Goal: Contribute content

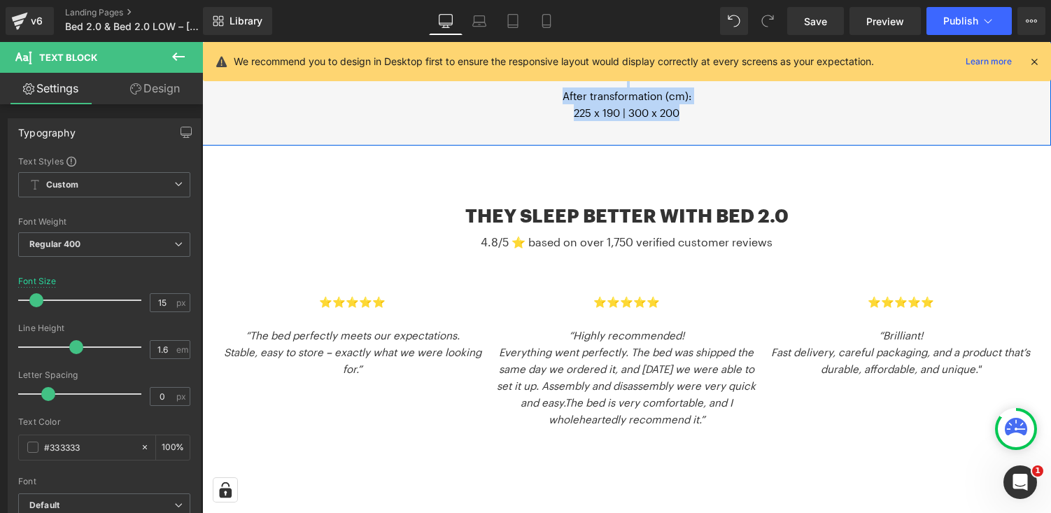
scroll to position [2294, 0]
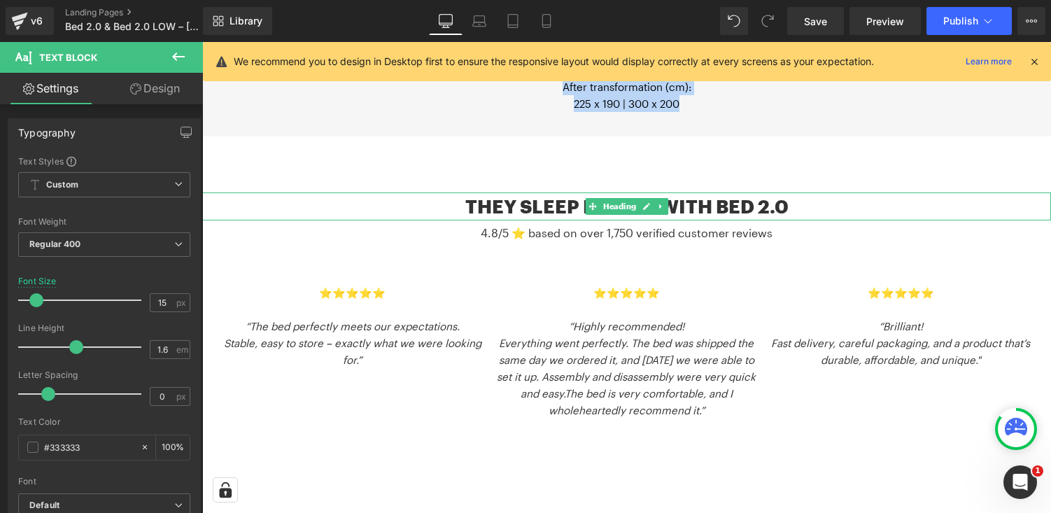
click at [705, 193] on h2 "they sleep better with bed 2.0" at bounding box center [626, 206] width 849 height 29
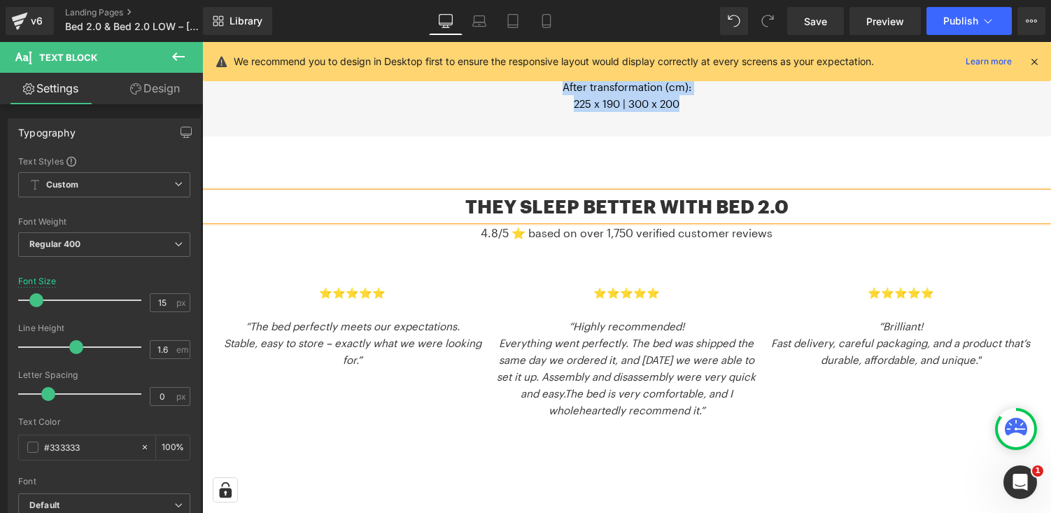
click at [705, 193] on h2 "they sleep better with bed 2.0" at bounding box center [626, 206] width 849 height 29
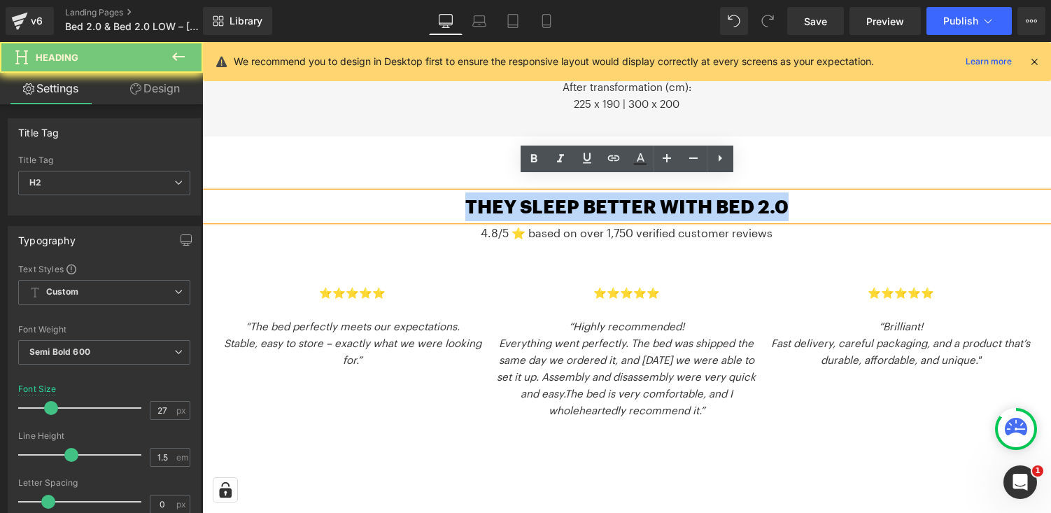
click at [705, 193] on h2 "they sleep better with bed 2.0" at bounding box center [626, 206] width 849 height 29
copy h2 "they sleep better with bed 2.0"
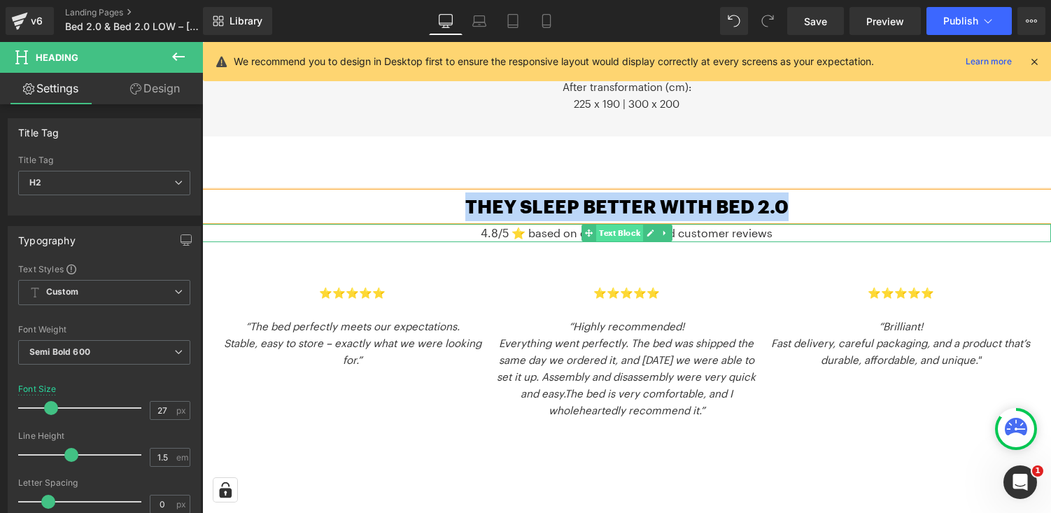
click at [601, 225] on span "Text Block" at bounding box center [619, 233] width 47 height 17
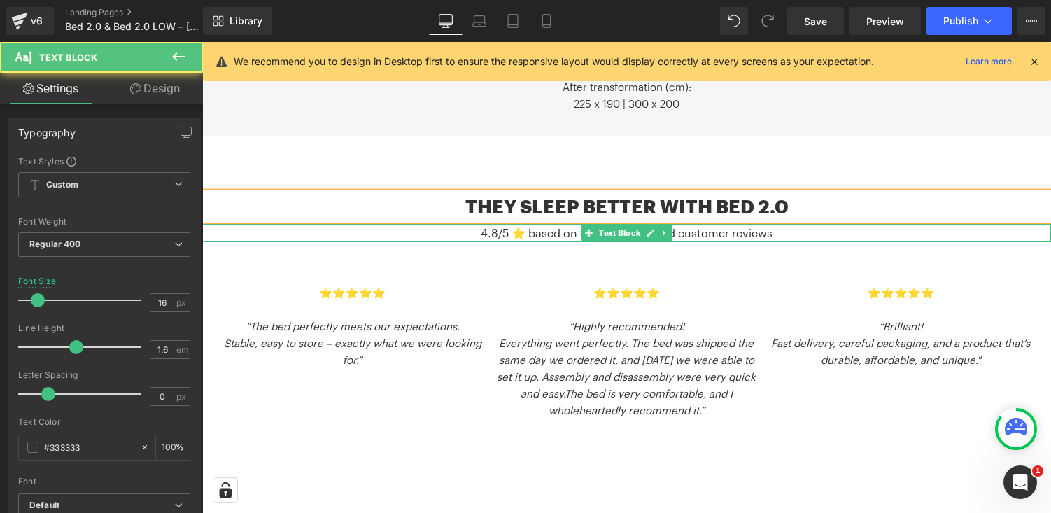
click at [556, 224] on p "4.8/5 ⭐️ based on over 1,750 verified customer reviews" at bounding box center [626, 233] width 849 height 18
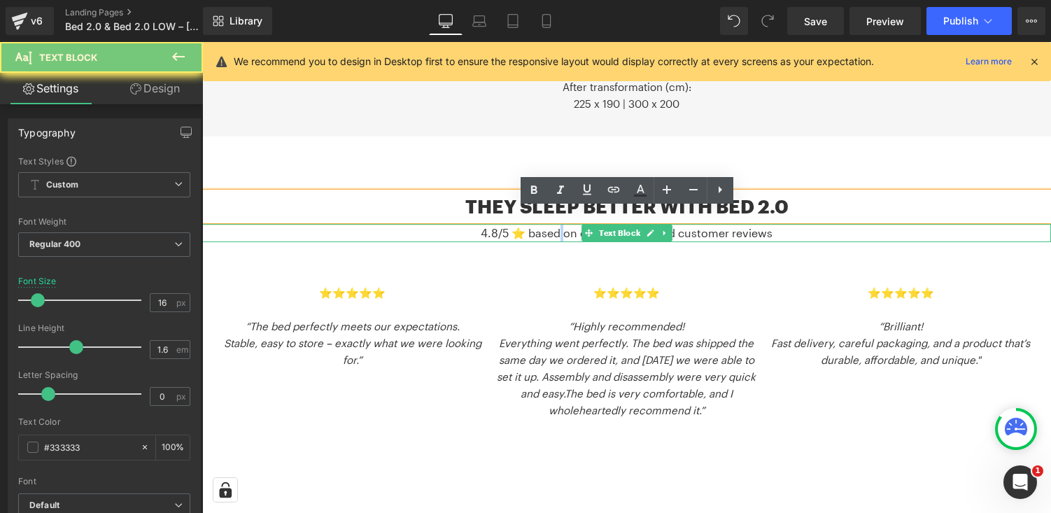
click at [556, 224] on p "4.8/5 ⭐️ based on over 1,750 verified customer reviews" at bounding box center [626, 233] width 849 height 18
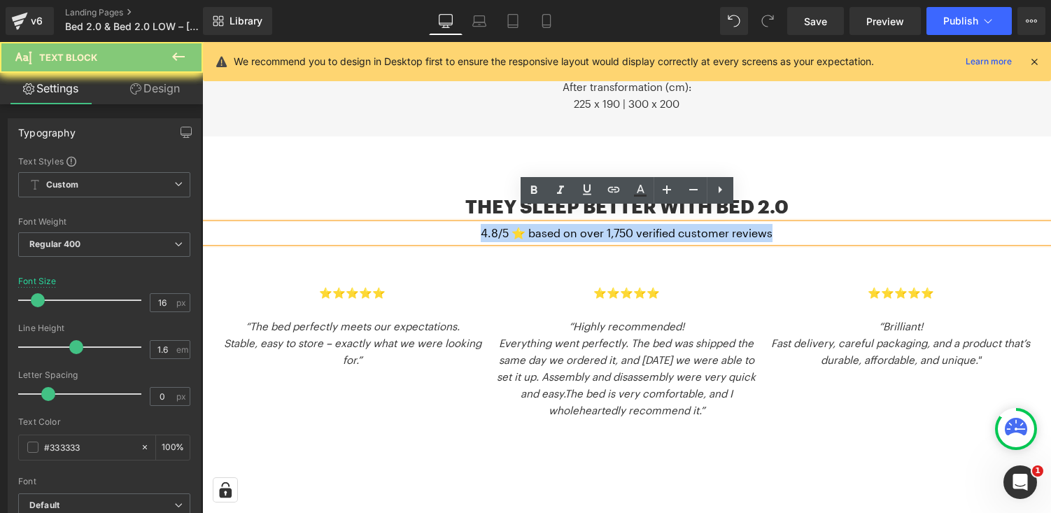
click at [556, 224] on p "4.8/5 ⭐️ based on over 1,750 verified customer reviews" at bounding box center [626, 233] width 849 height 18
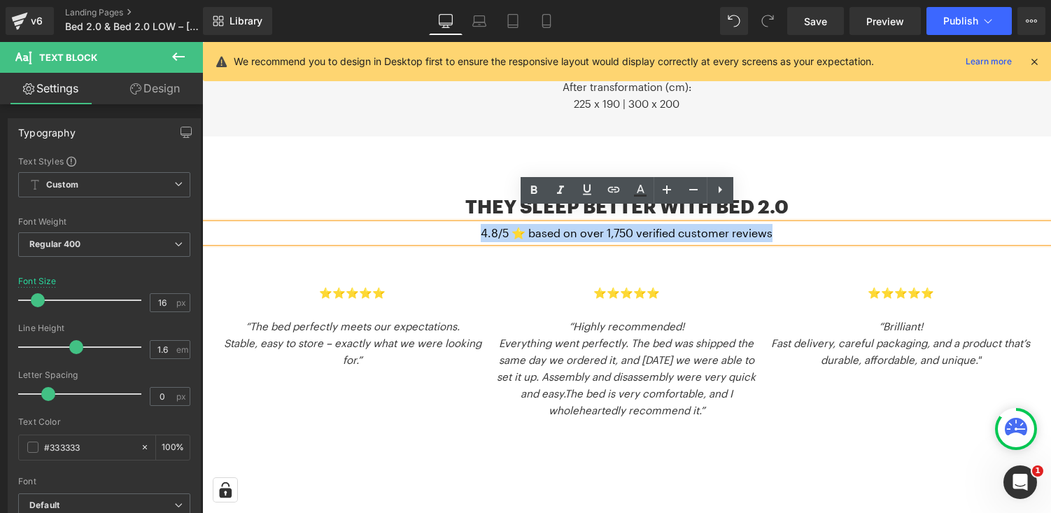
copy p "4.8/5 ⭐️ based on over 1,750 verified customer reviews"
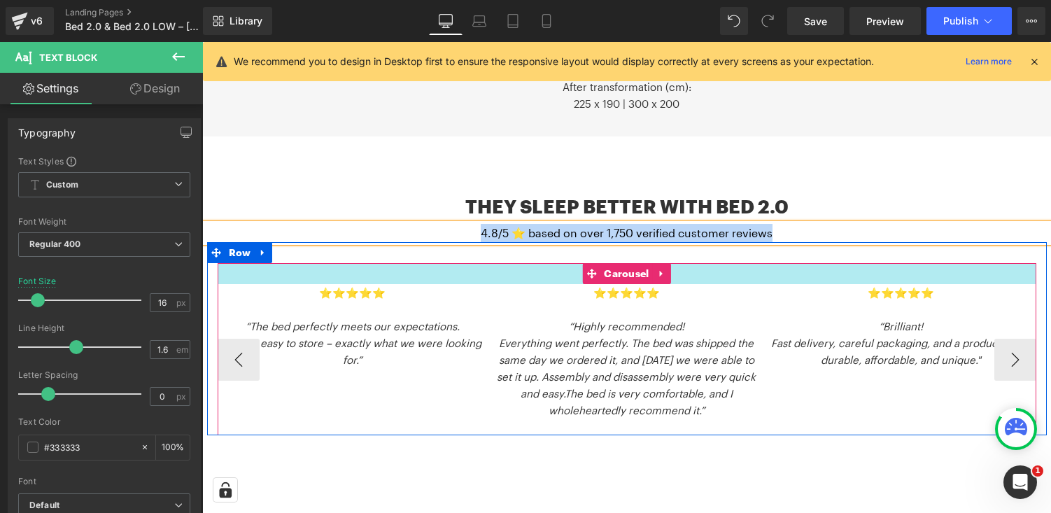
click at [468, 263] on div at bounding box center [627, 273] width 819 height 21
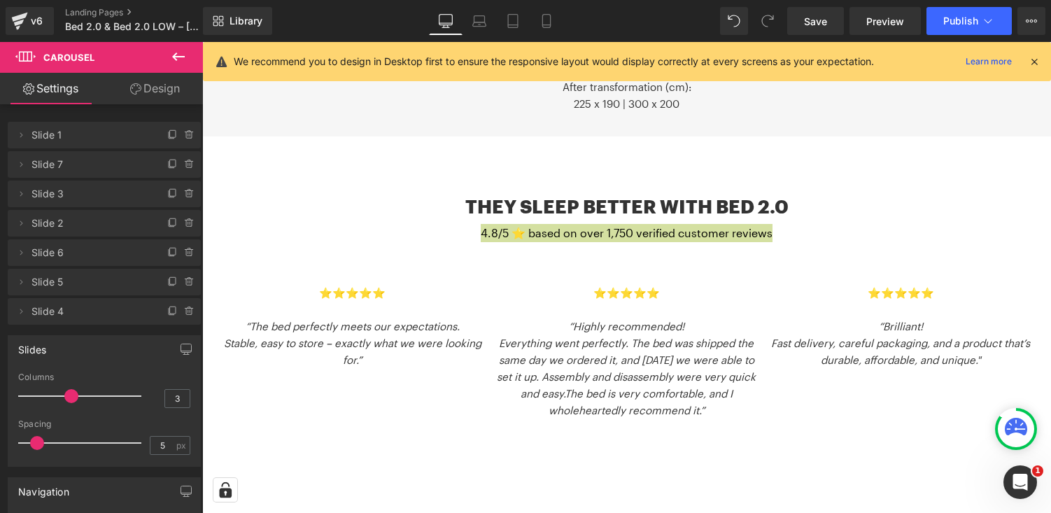
click at [180, 53] on icon at bounding box center [178, 56] width 17 height 17
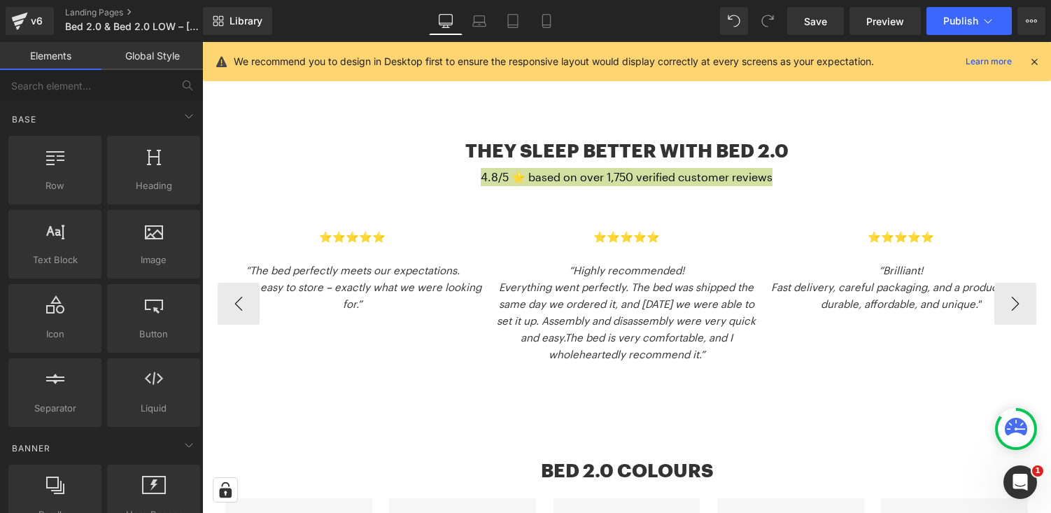
scroll to position [2341, 0]
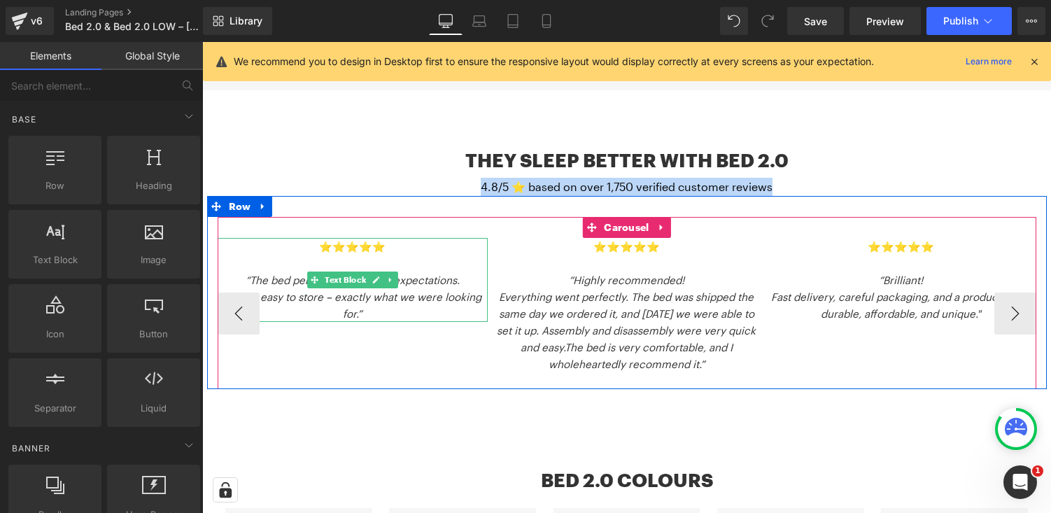
click at [295, 288] on p "Stable, easy to store – exactly what we were looking for.”" at bounding box center [353, 305] width 271 height 34
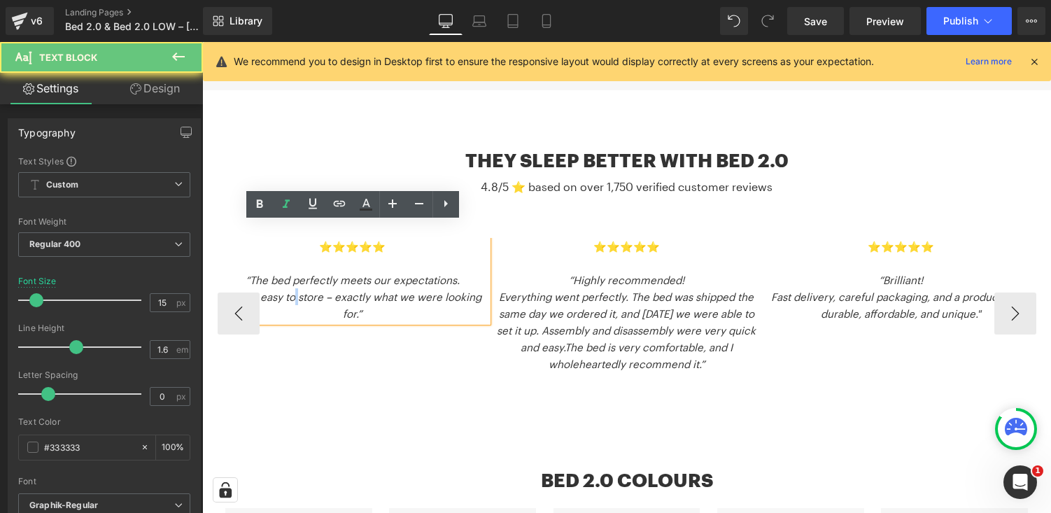
click at [295, 288] on p "Stable, easy to store – exactly what we were looking for.”" at bounding box center [353, 305] width 271 height 34
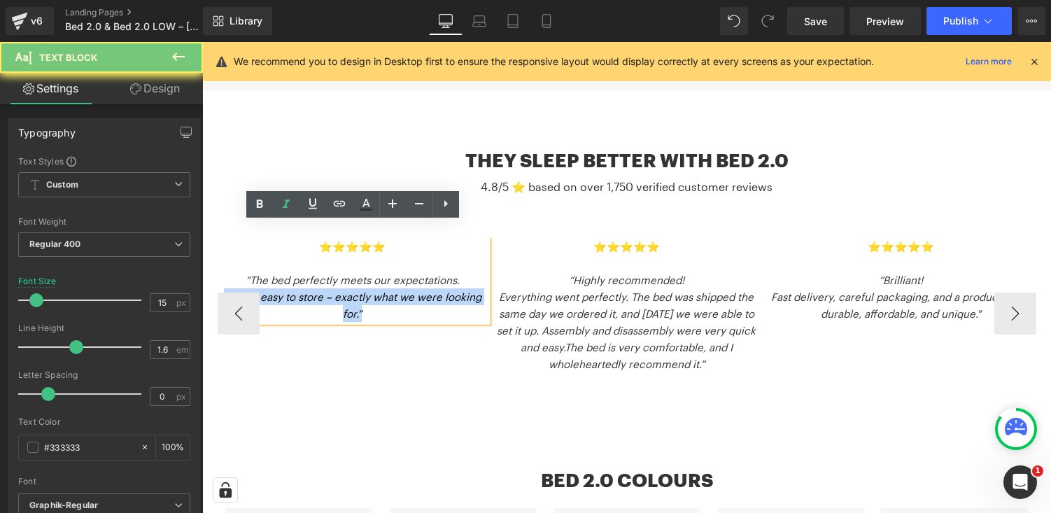
click at [295, 288] on p "Stable, easy to store – exactly what we were looking for.”" at bounding box center [353, 305] width 271 height 34
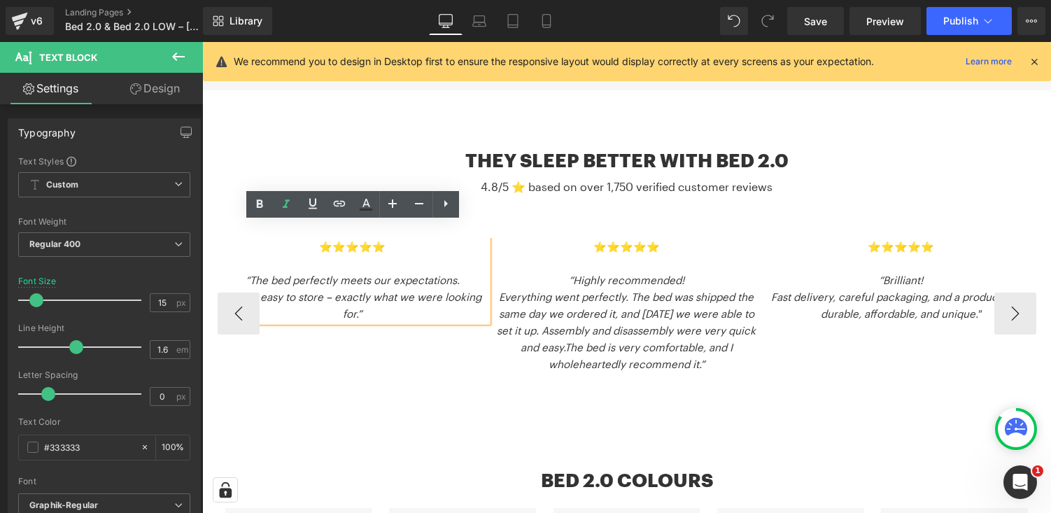
click at [302, 255] on p at bounding box center [353, 263] width 271 height 17
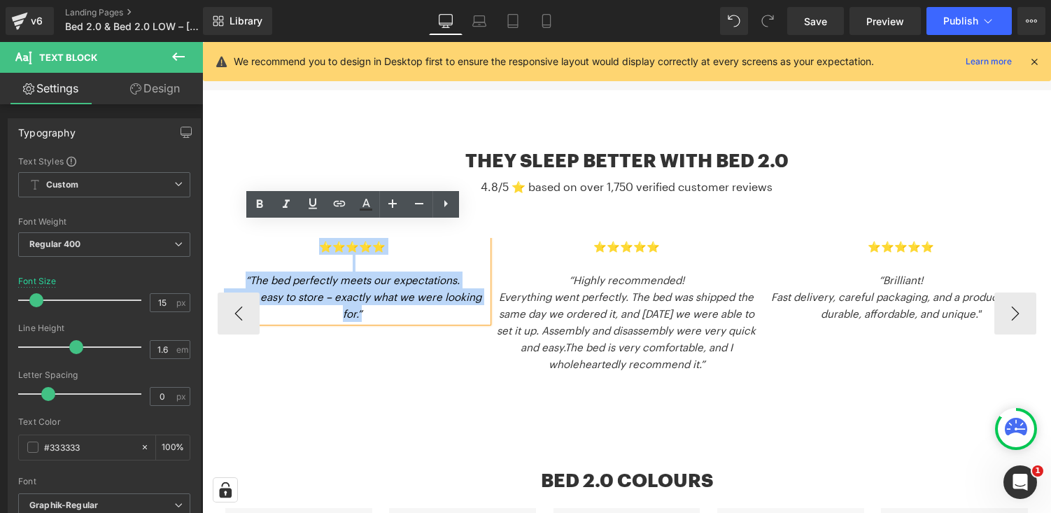
drag, startPoint x: 320, startPoint y: 234, endPoint x: 409, endPoint y: 316, distance: 120.4
copy div "⭐️⭐️⭐️⭐️⭐️ “The bed perfectly meets our expectations. Stable, easy to store – e…"
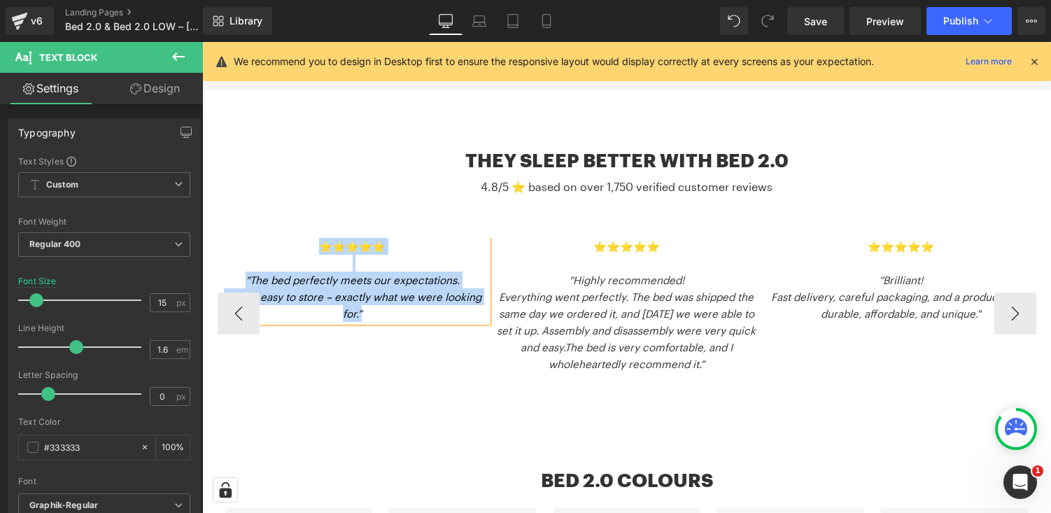
click at [643, 288] on p "Everything went perfectly. The bed was shipped the same day we ordered it, and …" at bounding box center [626, 330] width 271 height 84
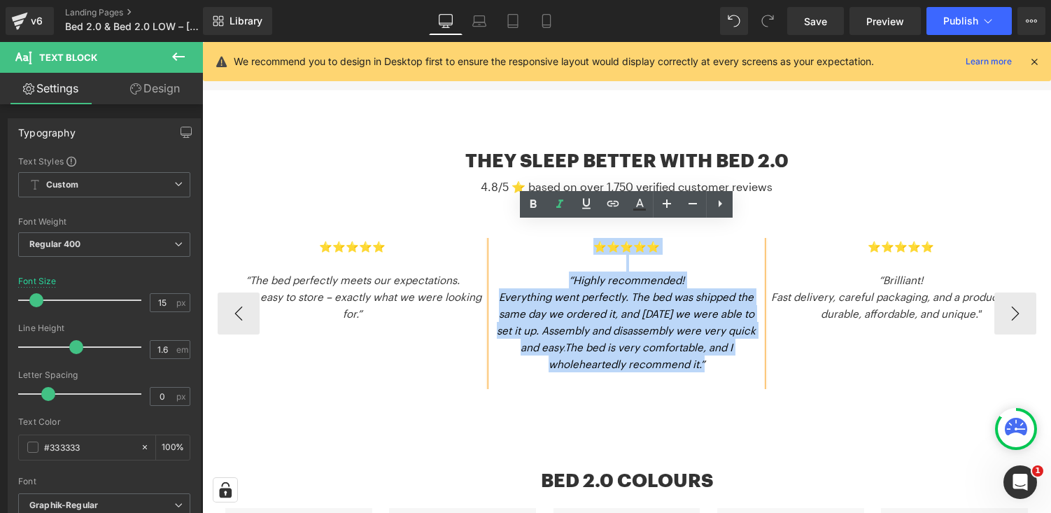
drag, startPoint x: 597, startPoint y: 232, endPoint x: 717, endPoint y: 353, distance: 170.7
click at [717, 353] on div "⭐️⭐️⭐️⭐️⭐️ “Highly recommended! Everything went perfectly. The bed was shipped …" at bounding box center [626, 313] width 271 height 151
copy div "⭐️⭐️⭐️⭐️⭐️ “Highly recommended! Everything went perfectly. The bed was shipped …"
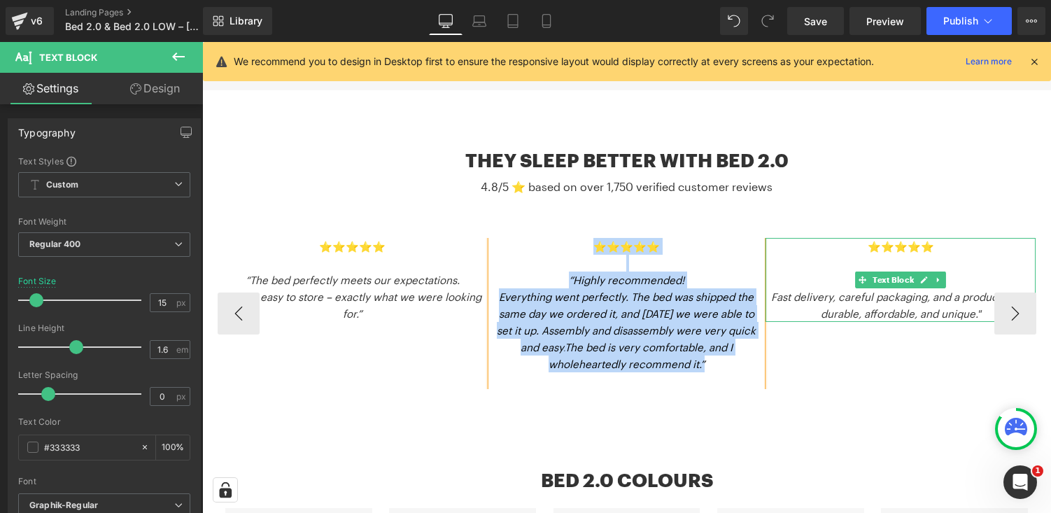
click at [865, 238] on p "⭐️⭐️⭐️⭐️⭐️" at bounding box center [901, 246] width 271 height 17
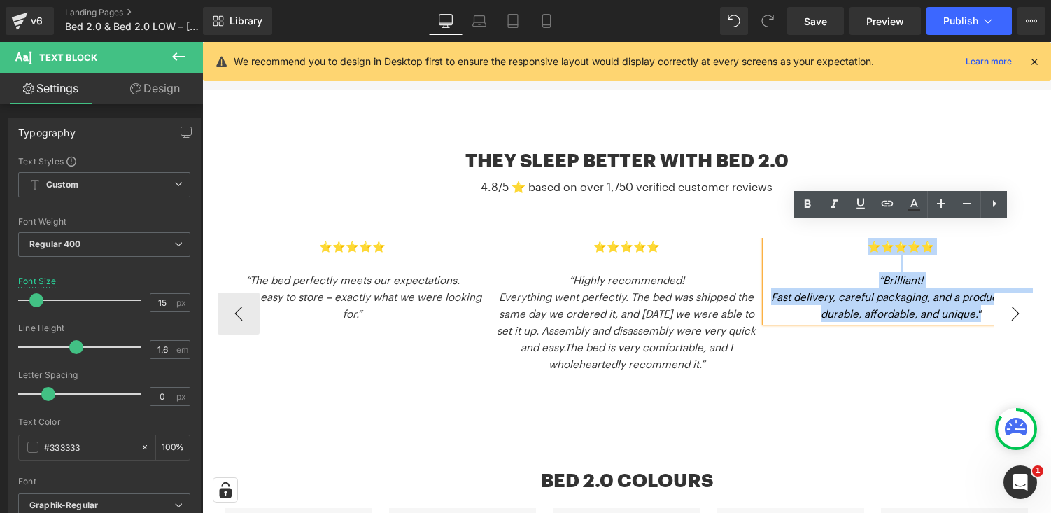
drag, startPoint x: 868, startPoint y: 230, endPoint x: 997, endPoint y: 313, distance: 153.6
click at [997, 313] on div "⭐️⭐️⭐️⭐️⭐️ “The bed perfectly meets our expectations. Stable, easy to store – e…" at bounding box center [627, 313] width 819 height 151
copy div "⭐️⭐️⭐️⭐️⭐️ “Brilliant! Fast delivery, careful packaging, and a product that’s d…"
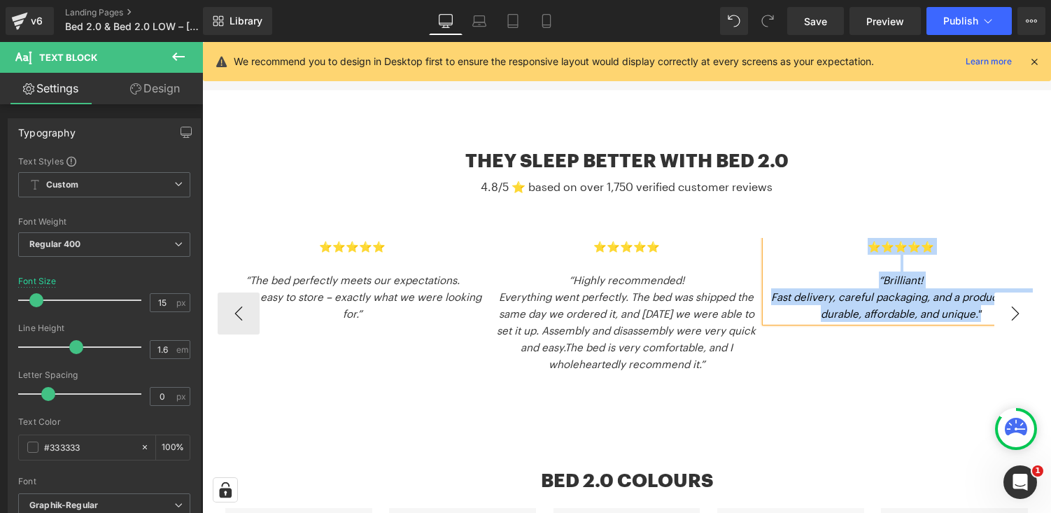
click at [1022, 298] on button "›" at bounding box center [1016, 314] width 42 height 42
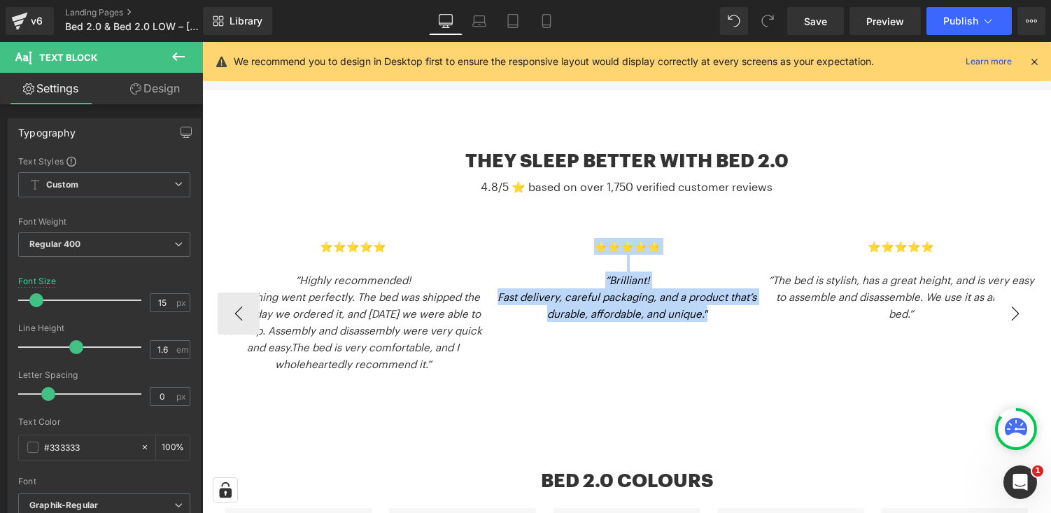
click at [1022, 298] on button "›" at bounding box center [1016, 314] width 42 height 42
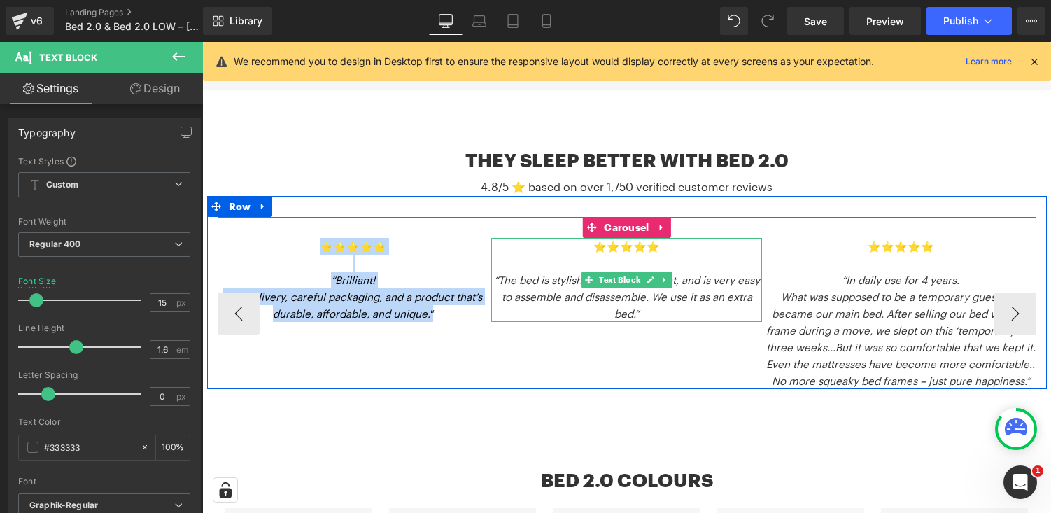
click at [590, 238] on p "⭐️⭐️⭐️⭐️⭐️" at bounding box center [626, 246] width 271 height 17
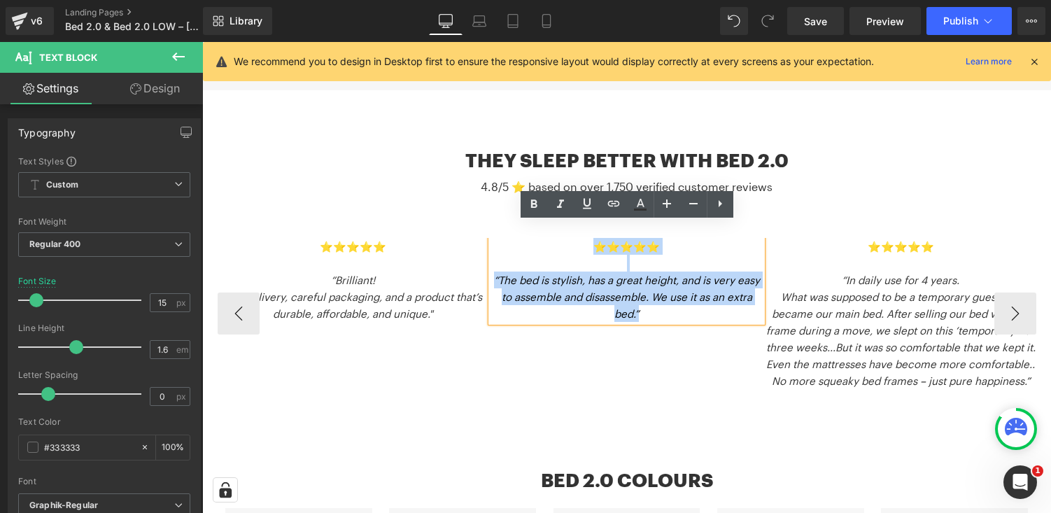
drag, startPoint x: 603, startPoint y: 233, endPoint x: 667, endPoint y: 297, distance: 90.6
click at [667, 297] on div "⭐️⭐️⭐️⭐️⭐️ “The bed is stylish, has a great height, and is very easy to assembl…" at bounding box center [626, 280] width 271 height 84
copy div "⭐️⭐️⭐️⭐️⭐️ “The bed is stylish, has a great height, and is very easy to assembl…"
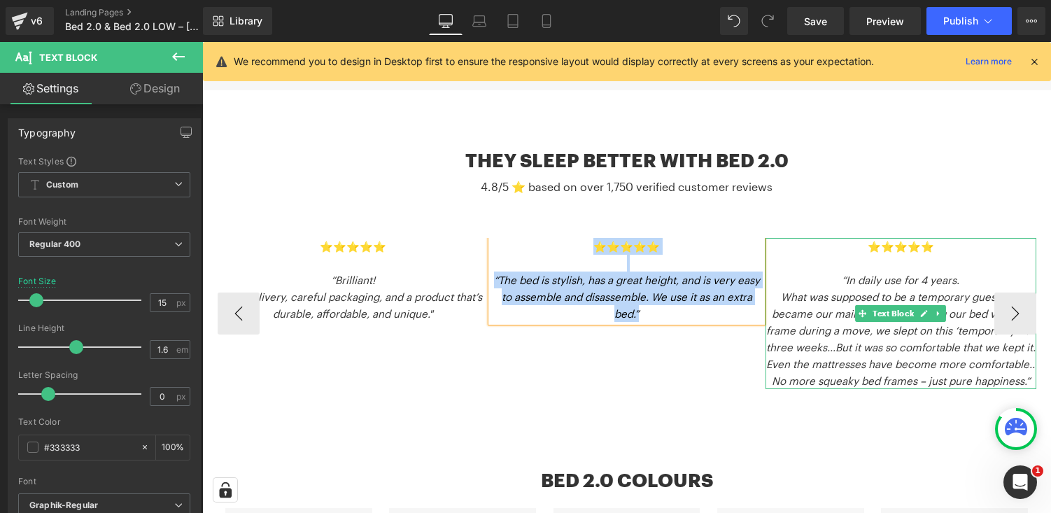
click at [845, 290] on p "What was supposed to be a temporary guest bed became our main bed. After sellin…" at bounding box center [901, 338] width 271 height 101
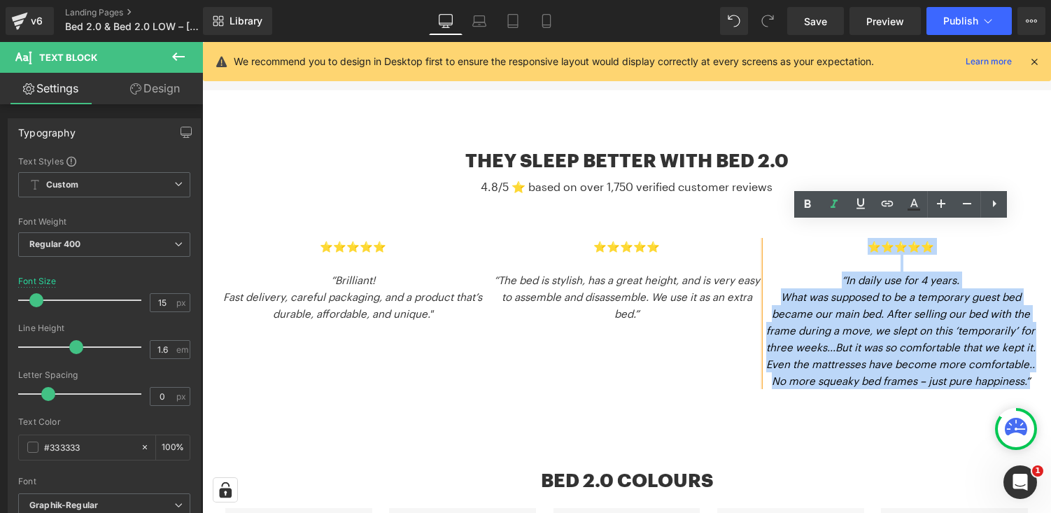
drag, startPoint x: 864, startPoint y: 232, endPoint x: 1041, endPoint y: 379, distance: 230.2
copy div "⭐️⭐️⭐️⭐️⭐️ “In daily use for 4 years. What was supposed to be a temporary guest…"
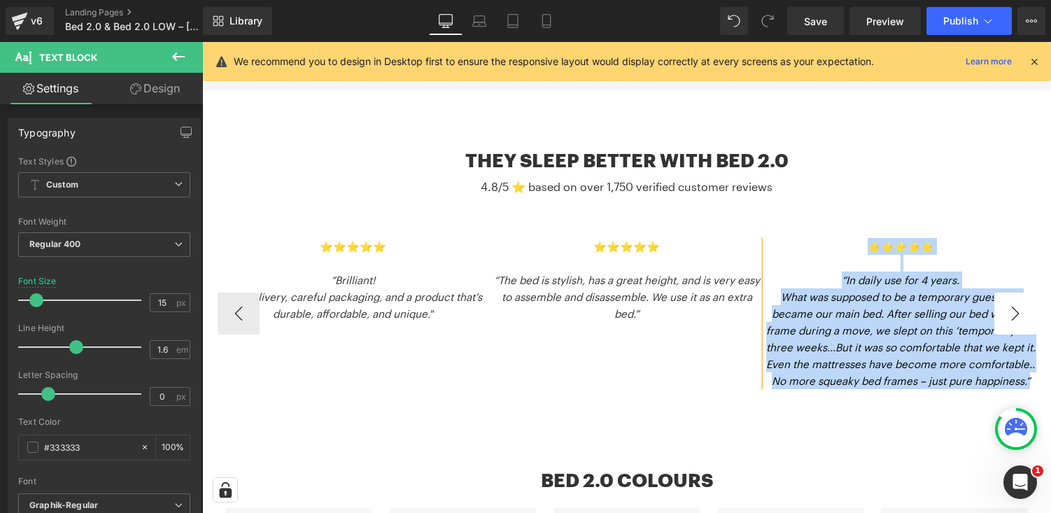
click at [1016, 297] on button "›" at bounding box center [1016, 314] width 42 height 42
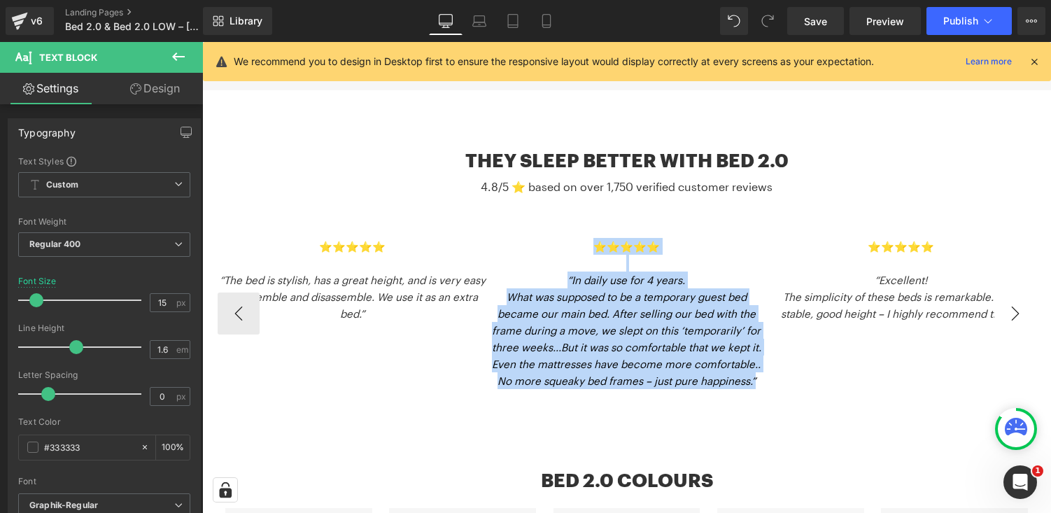
click at [1016, 297] on button "›" at bounding box center [1016, 314] width 42 height 42
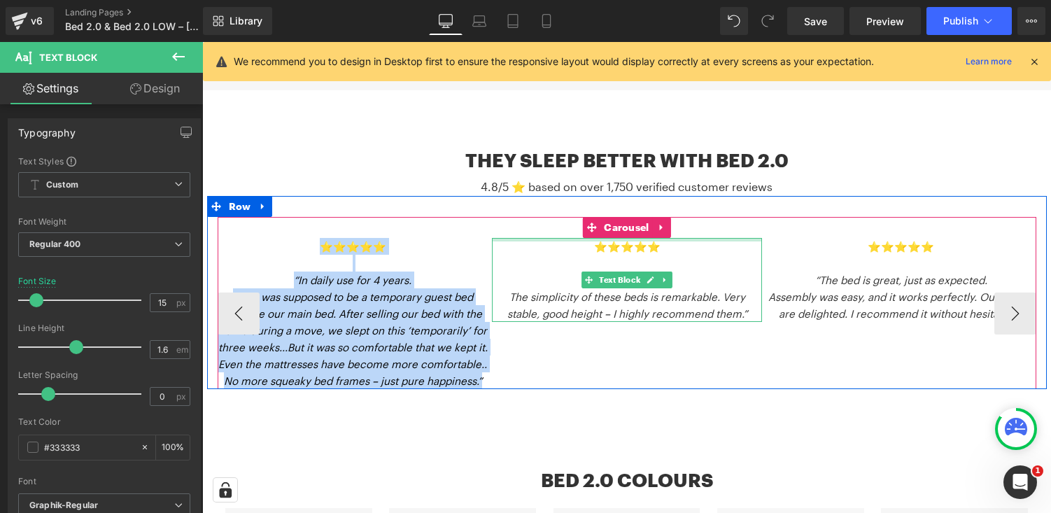
click at [569, 238] on div at bounding box center [627, 239] width 271 height 3
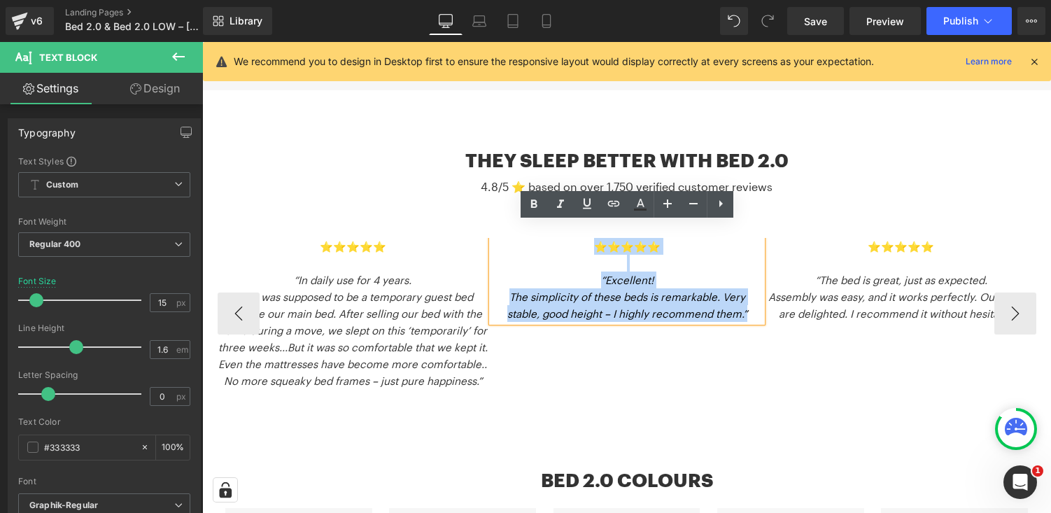
drag, startPoint x: 597, startPoint y: 233, endPoint x: 740, endPoint y: 299, distance: 157.2
click at [740, 299] on div "⭐️⭐️⭐️⭐️⭐️ “Excellent! The simplicity of these beds is remarkable. Very stable,…" at bounding box center [627, 280] width 271 height 84
copy div "⭐️⭐️⭐️⭐️⭐️ “Excellent! The simplicity of these beds is remarkable. Very stable,…"
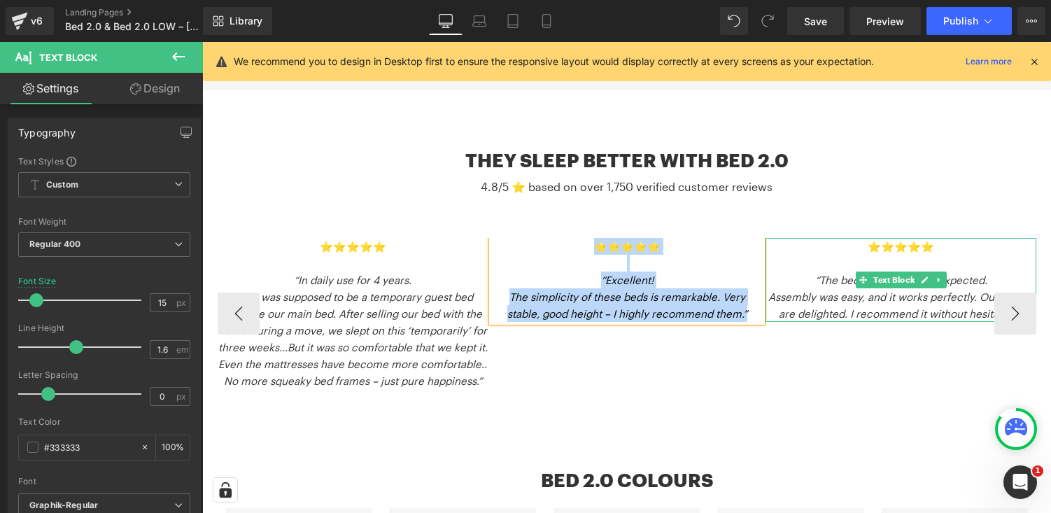
click at [861, 276] on icon at bounding box center [863, 280] width 8 height 8
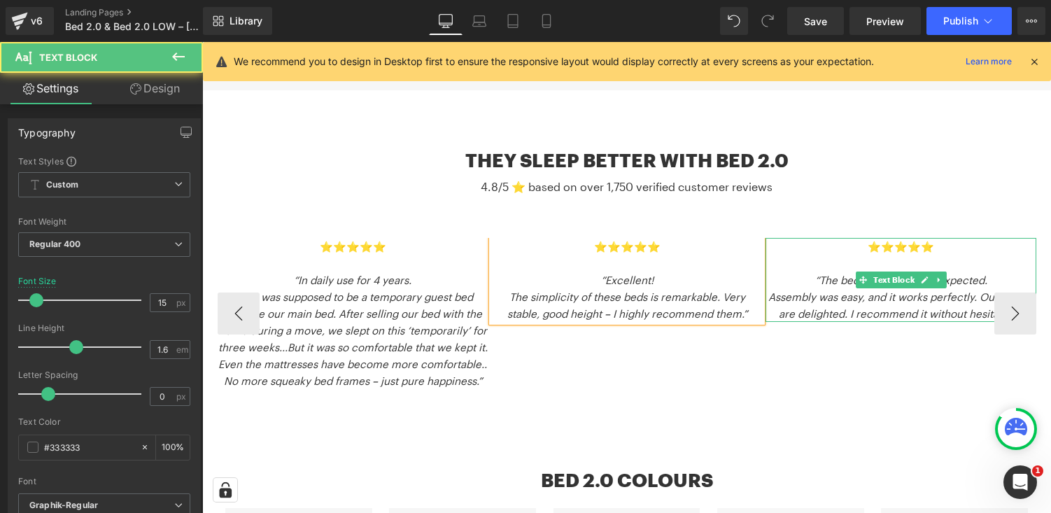
click at [841, 255] on p at bounding box center [901, 263] width 271 height 17
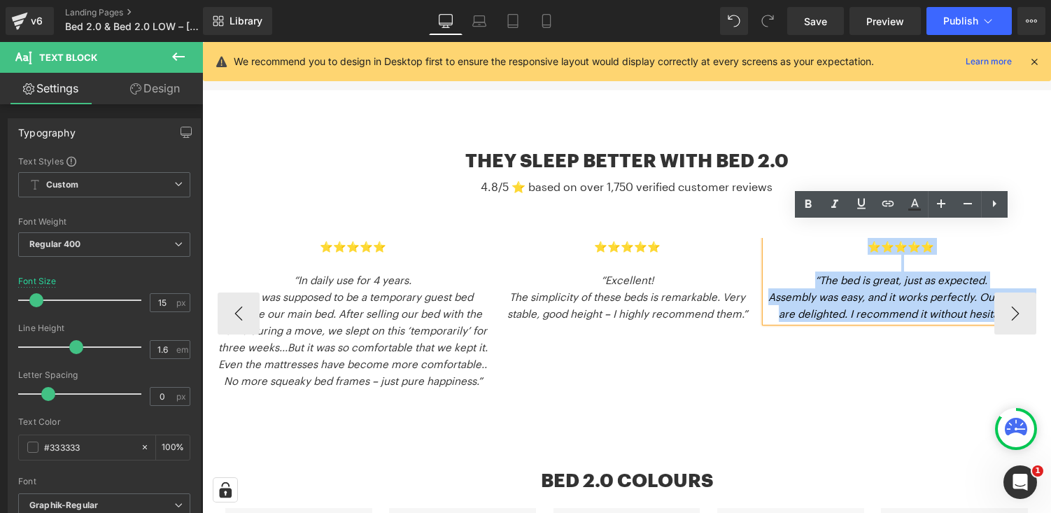
drag, startPoint x: 871, startPoint y: 235, endPoint x: 1013, endPoint y: 304, distance: 158.1
click at [1013, 304] on div "⭐️⭐️⭐️⭐️⭐️ “The bed is great, just as expected. Assembly was easy, and it works…" at bounding box center [901, 280] width 271 height 84
copy div "⭐️⭐️⭐️⭐️⭐️ “The bed is great, just as expected. Assembly was easy, and it works…"
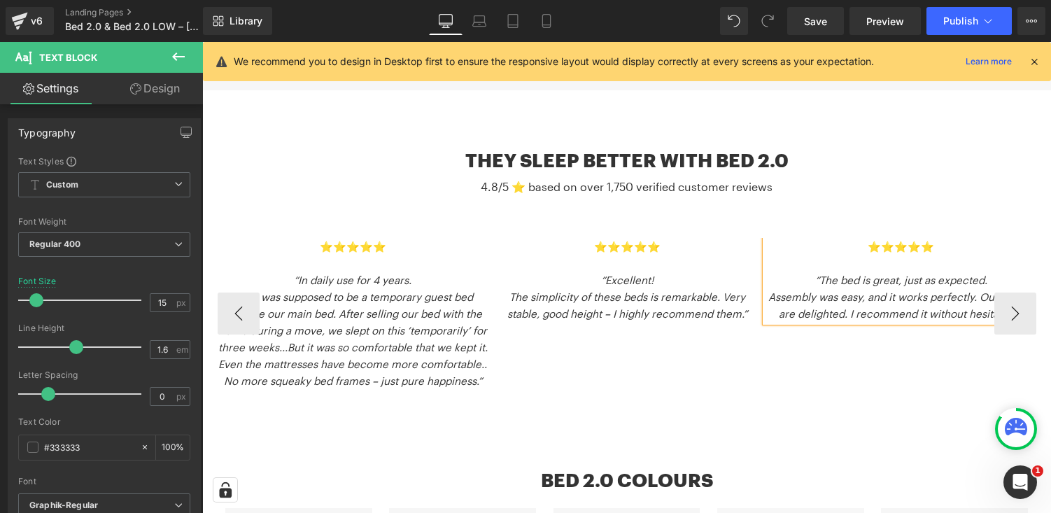
click at [1021, 305] on p "Assembly was easy, and it works perfectly. Our guests are delighted. I recommen…" at bounding box center [901, 305] width 271 height 34
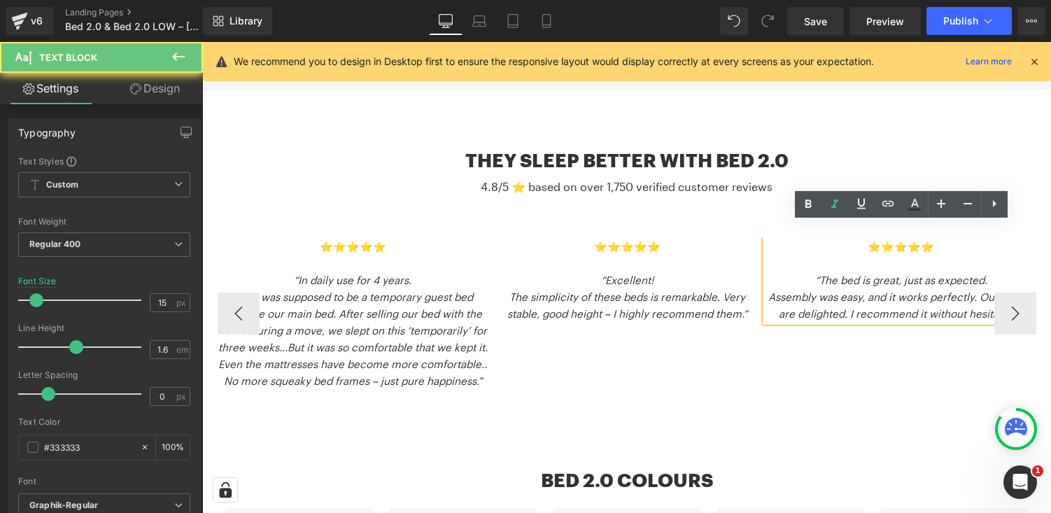
click at [1021, 305] on p "Assembly was easy, and it works perfectly. Our guests are delighted. I recommen…" at bounding box center [901, 305] width 271 height 34
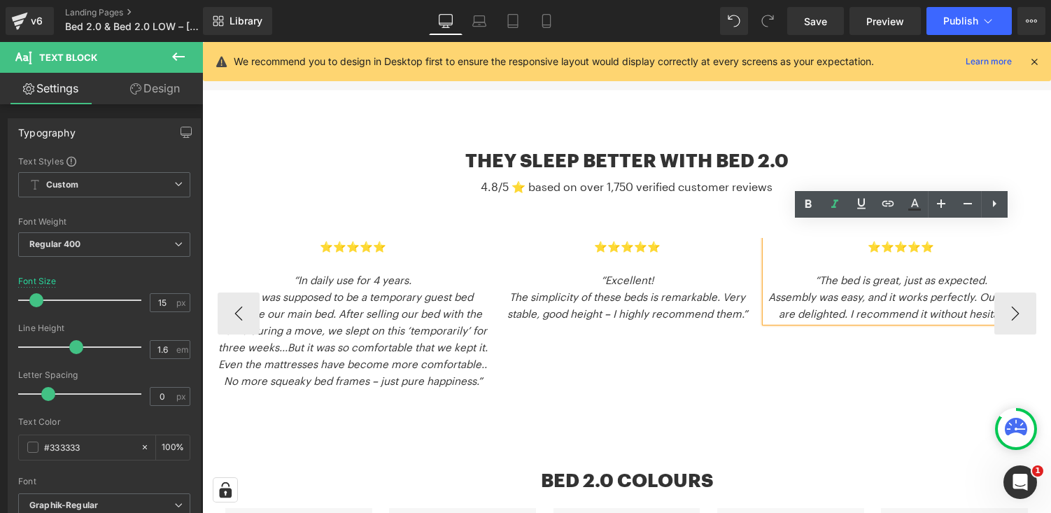
click at [1012, 293] on icon "Assembly was easy, and it works perfectly. Our guests are delighted. I recommen…" at bounding box center [901, 304] width 265 height 29
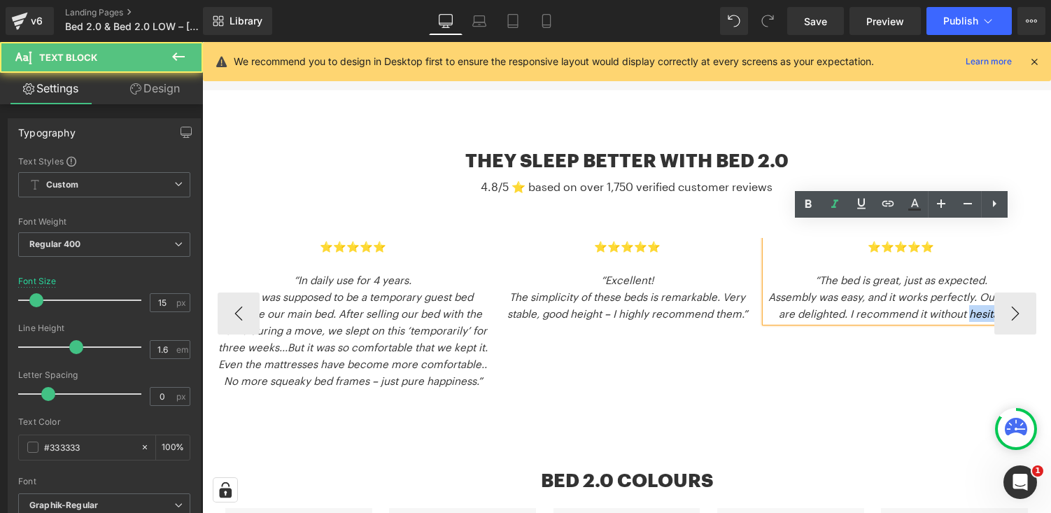
click at [1012, 293] on icon "Assembly was easy, and it works perfectly. Our guests are delighted. I recommen…" at bounding box center [901, 304] width 265 height 29
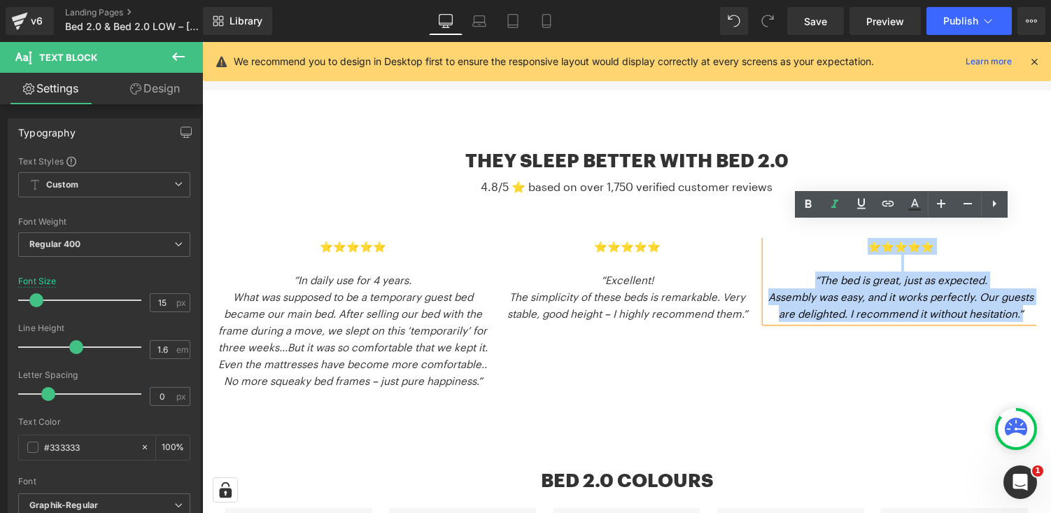
drag, startPoint x: 868, startPoint y: 231, endPoint x: 1051, endPoint y: 328, distance: 206.6
copy div "⭐️⭐️⭐️⭐️⭐️ “The bed is great, just as expected. Assembly was easy, and it works…"
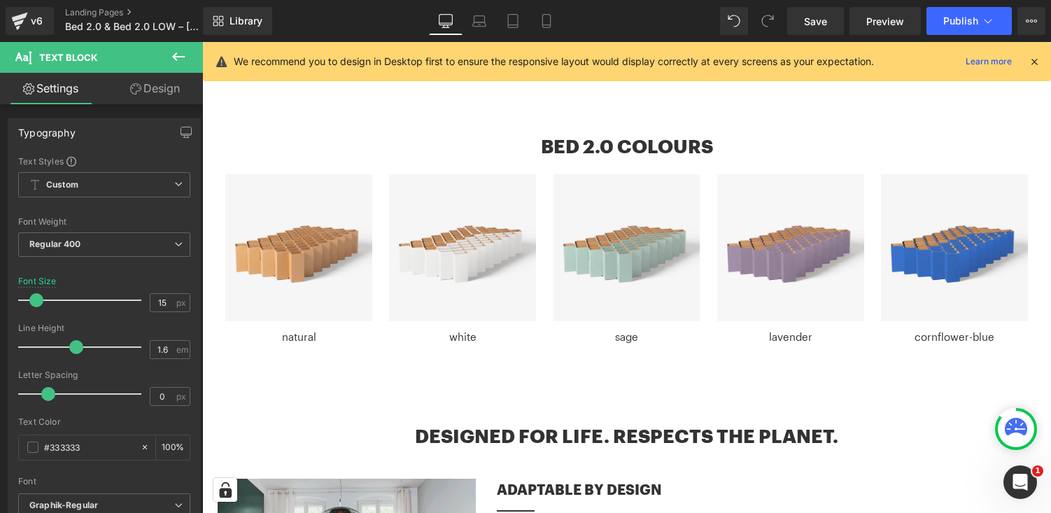
scroll to position [2673, 0]
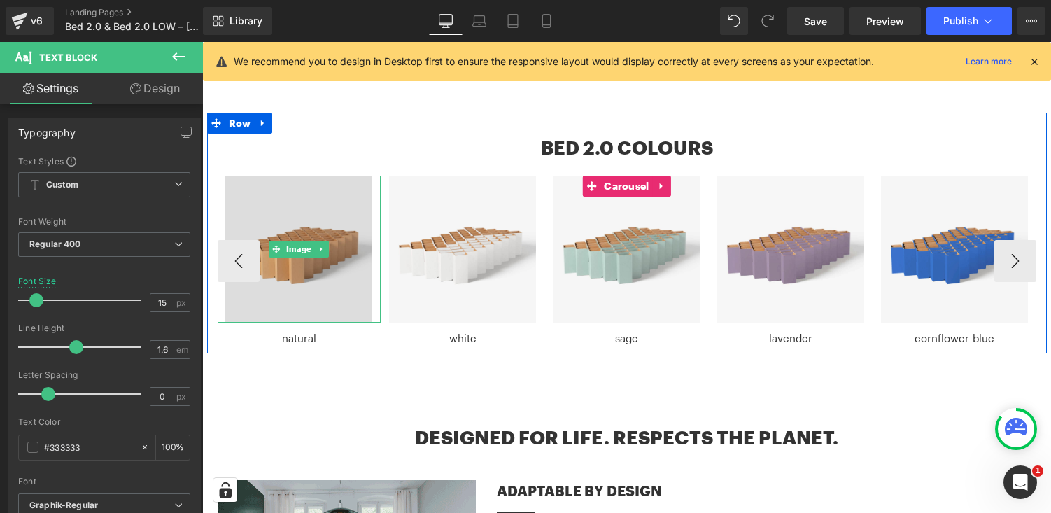
click at [309, 276] on img at bounding box center [298, 249] width 147 height 147
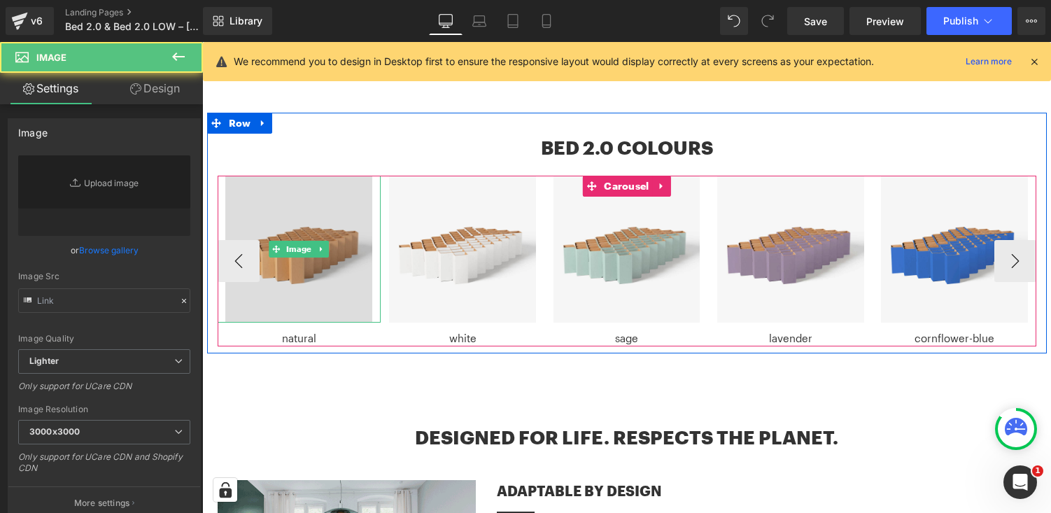
type input "[URL][DOMAIN_NAME]"
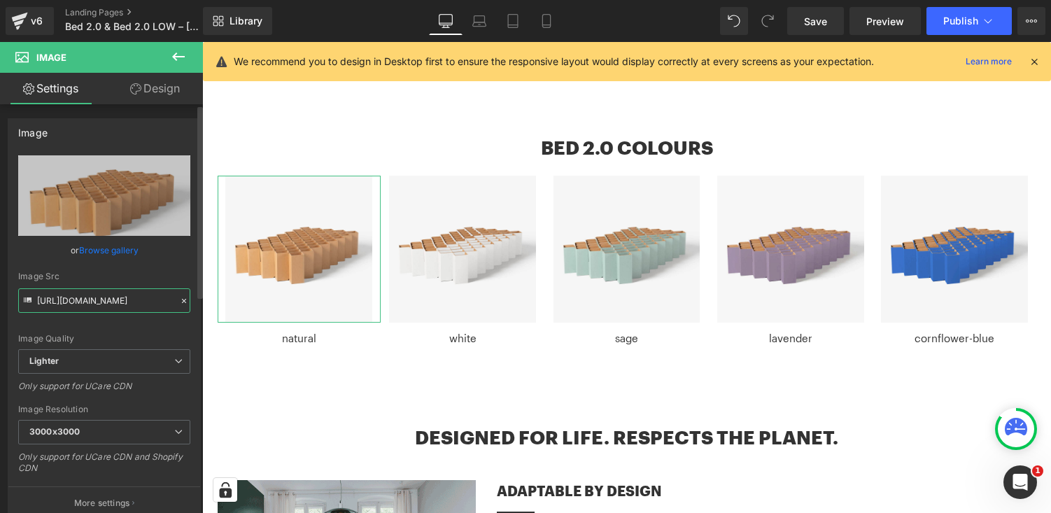
click at [111, 308] on input "[URL][DOMAIN_NAME]" at bounding box center [104, 300] width 172 height 24
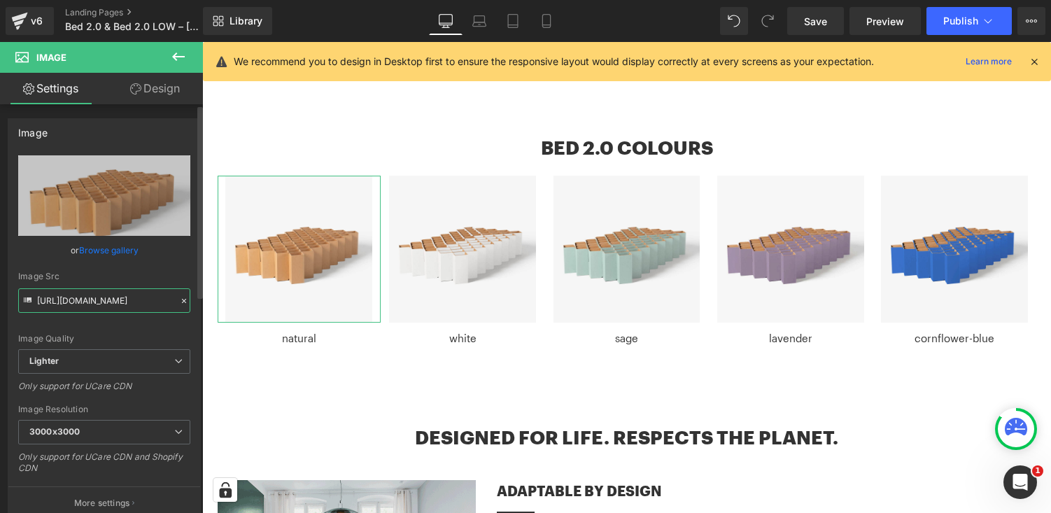
click at [111, 308] on input "[URL][DOMAIN_NAME]" at bounding box center [104, 300] width 172 height 24
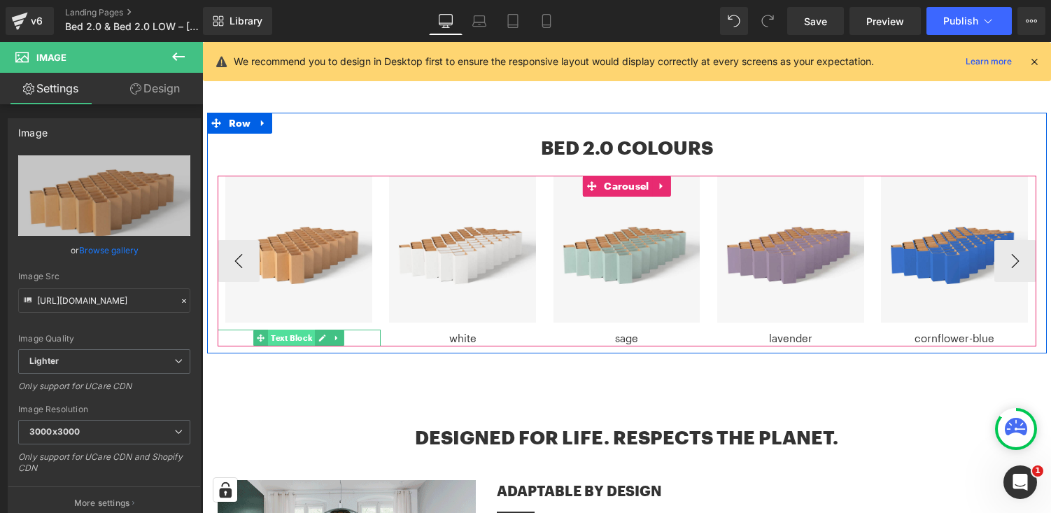
click at [304, 330] on span "Text Block" at bounding box center [291, 338] width 47 height 17
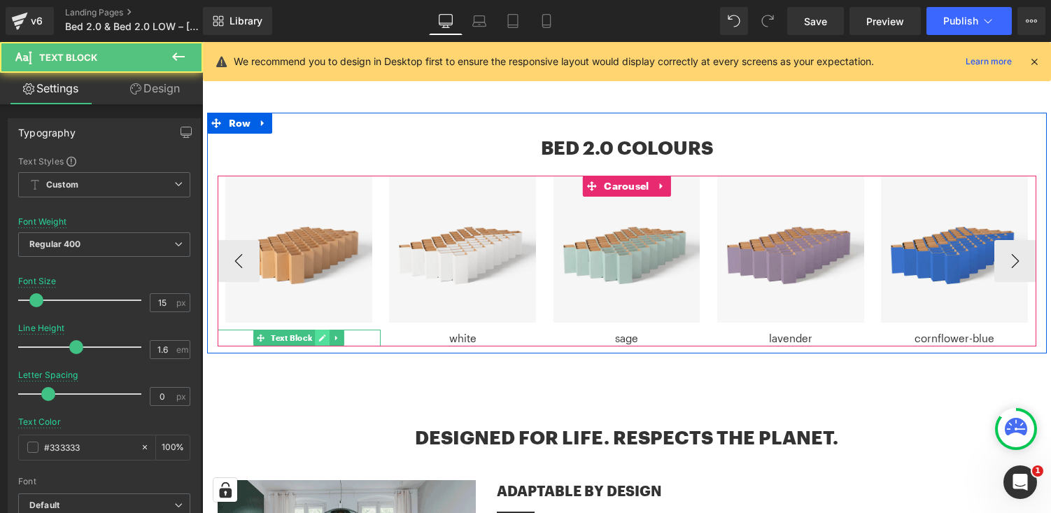
click at [321, 335] on icon at bounding box center [322, 338] width 7 height 7
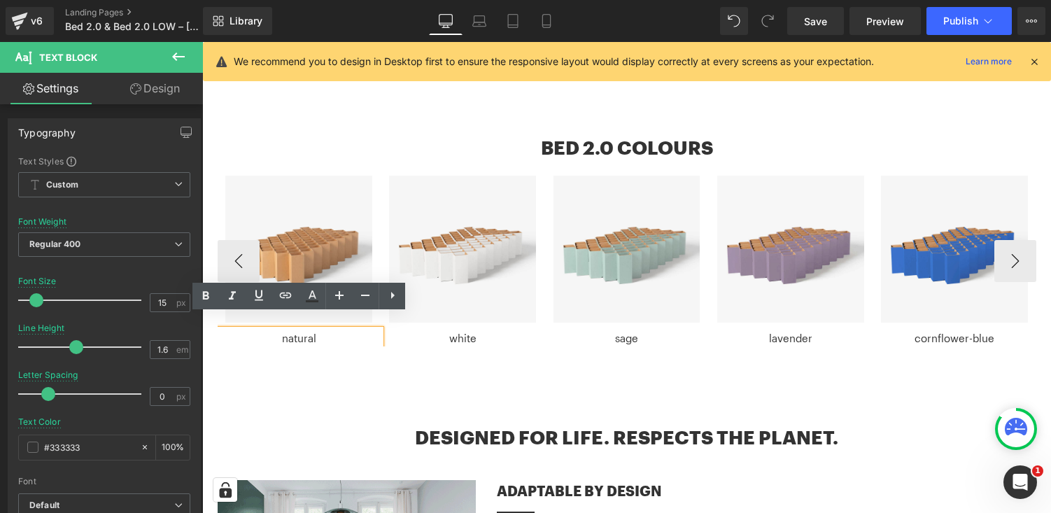
click at [304, 330] on p "natural" at bounding box center [299, 338] width 163 height 17
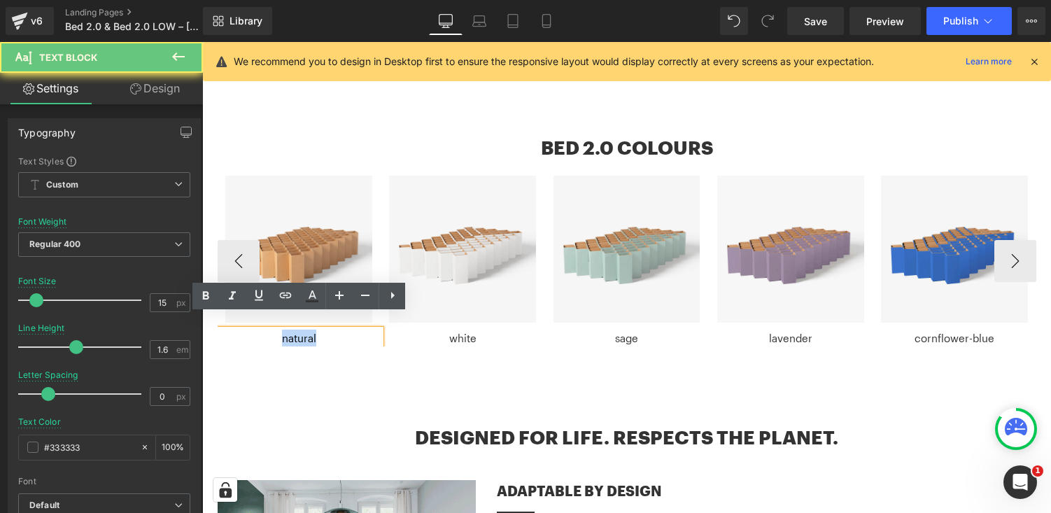
click at [304, 330] on p "natural" at bounding box center [299, 338] width 163 height 17
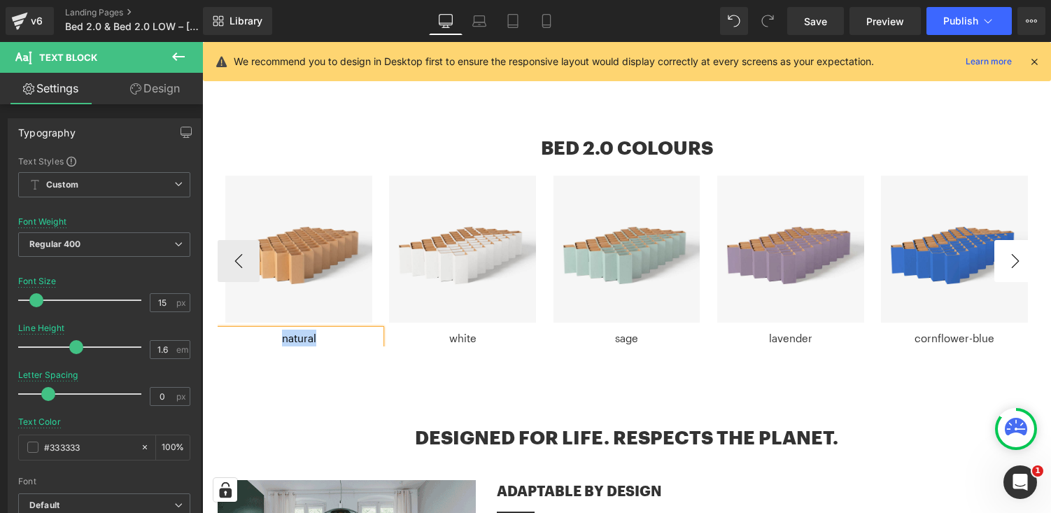
click at [1009, 249] on button "›" at bounding box center [1016, 261] width 42 height 42
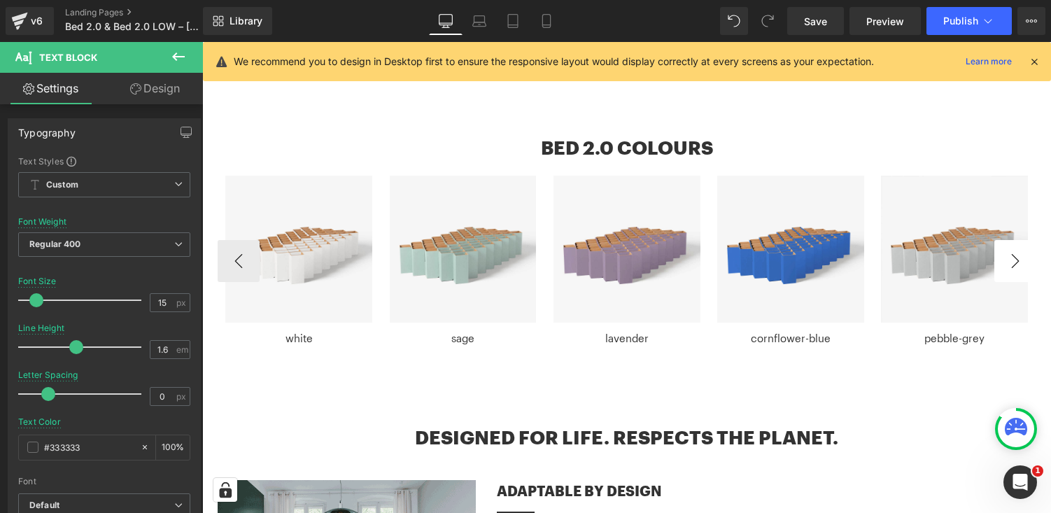
click at [1009, 249] on button "›" at bounding box center [1016, 261] width 42 height 42
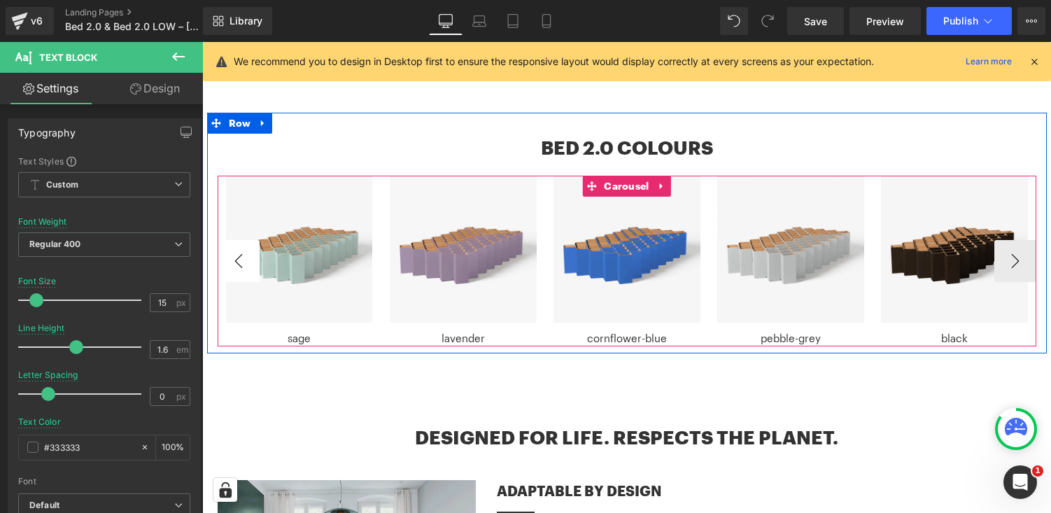
click at [236, 242] on button "‹" at bounding box center [239, 261] width 42 height 42
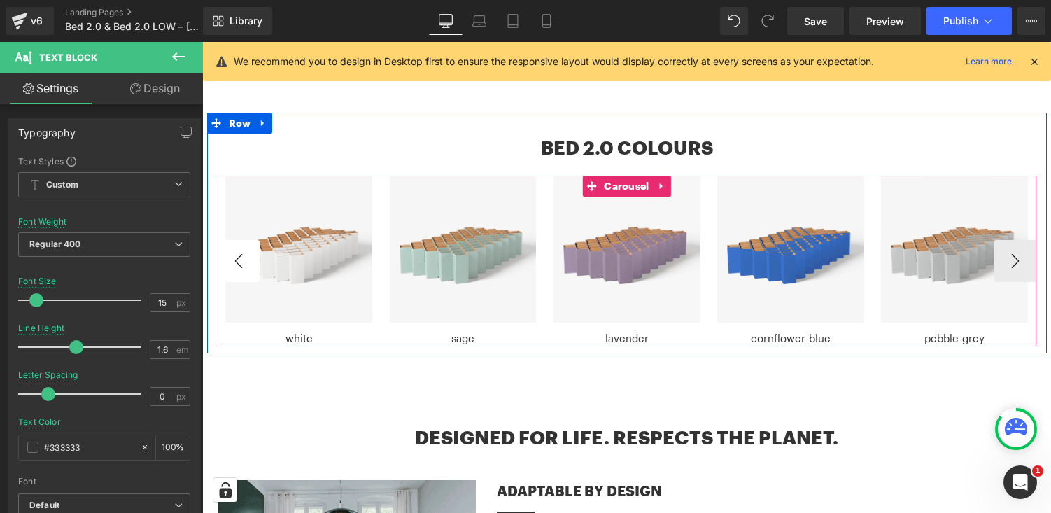
click at [236, 242] on button "‹" at bounding box center [239, 261] width 42 height 42
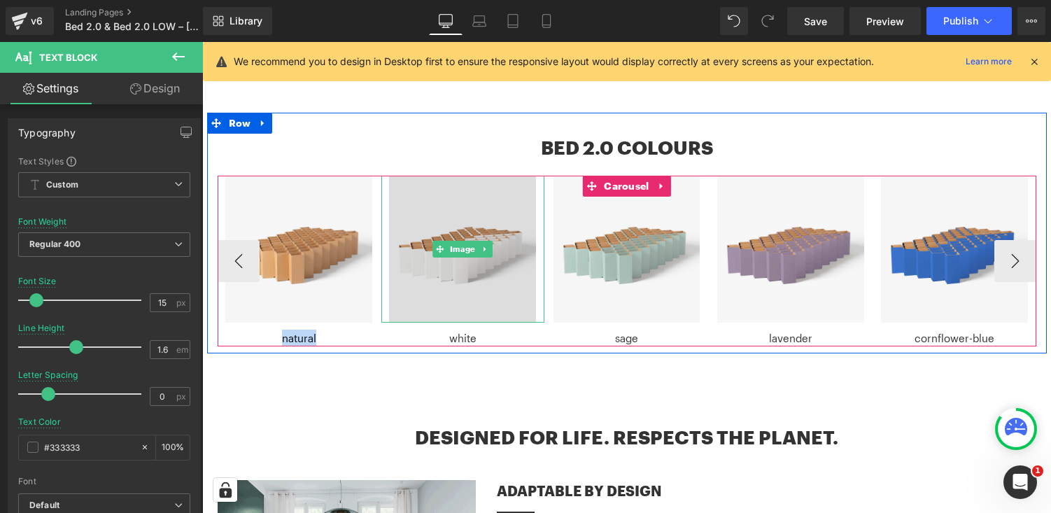
click at [503, 201] on img at bounding box center [462, 249] width 147 height 147
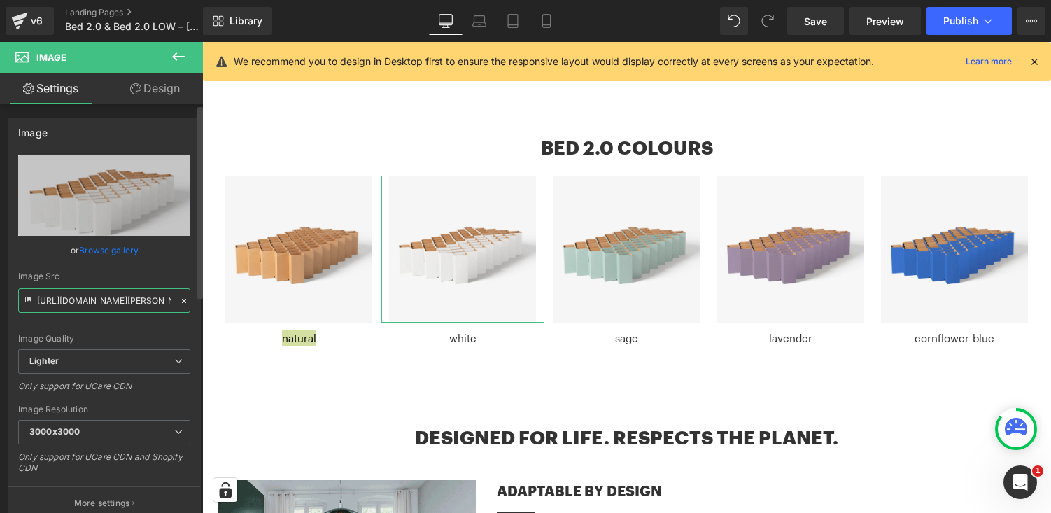
click at [106, 300] on input "[URL][DOMAIN_NAME][PERSON_NAME]" at bounding box center [104, 300] width 172 height 24
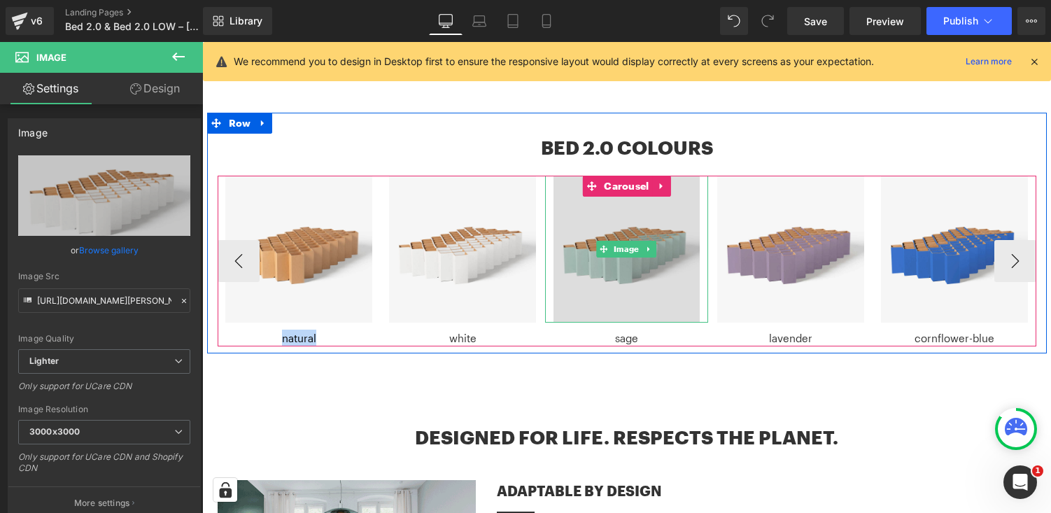
click at [659, 281] on img at bounding box center [627, 249] width 147 height 147
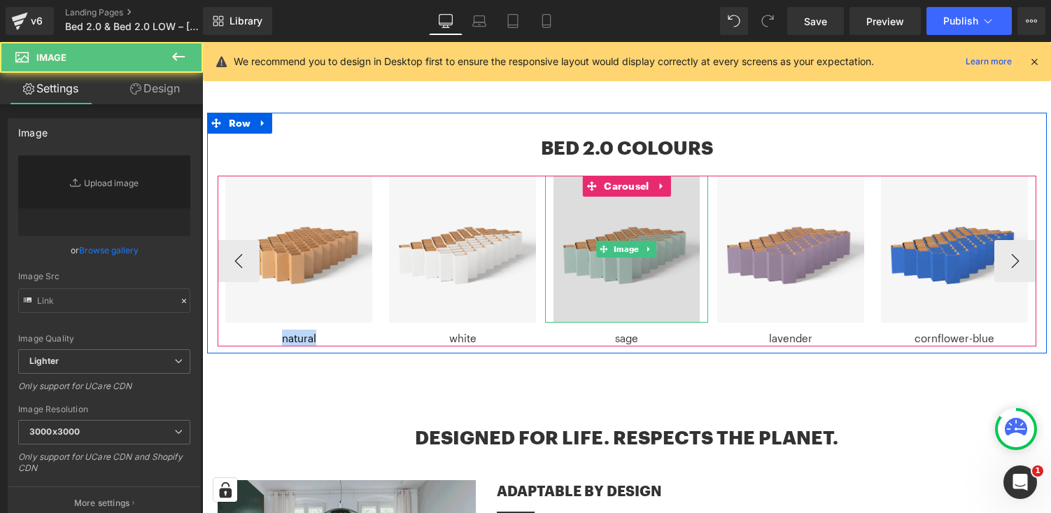
type input "[URL][DOMAIN_NAME]"
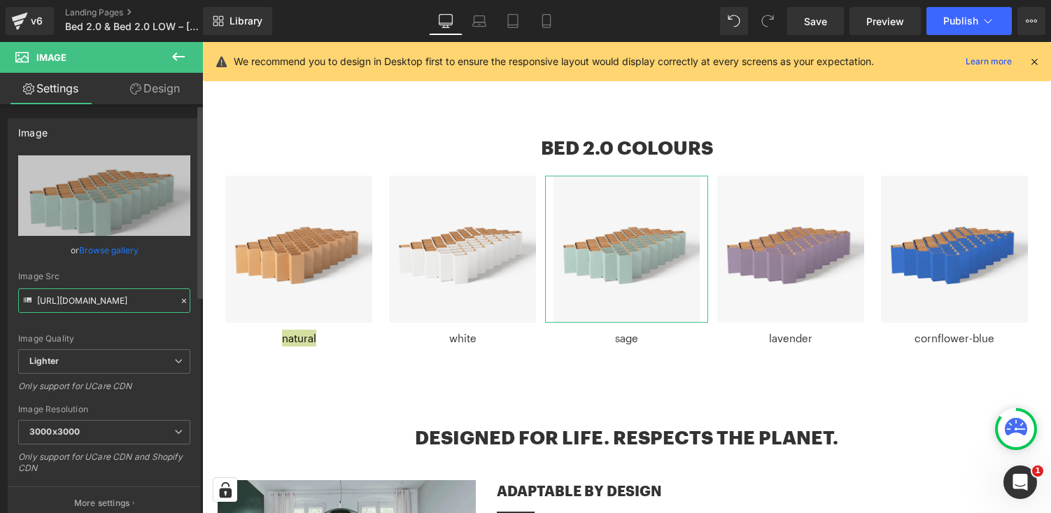
click at [106, 297] on input "[URL][DOMAIN_NAME]" at bounding box center [104, 300] width 172 height 24
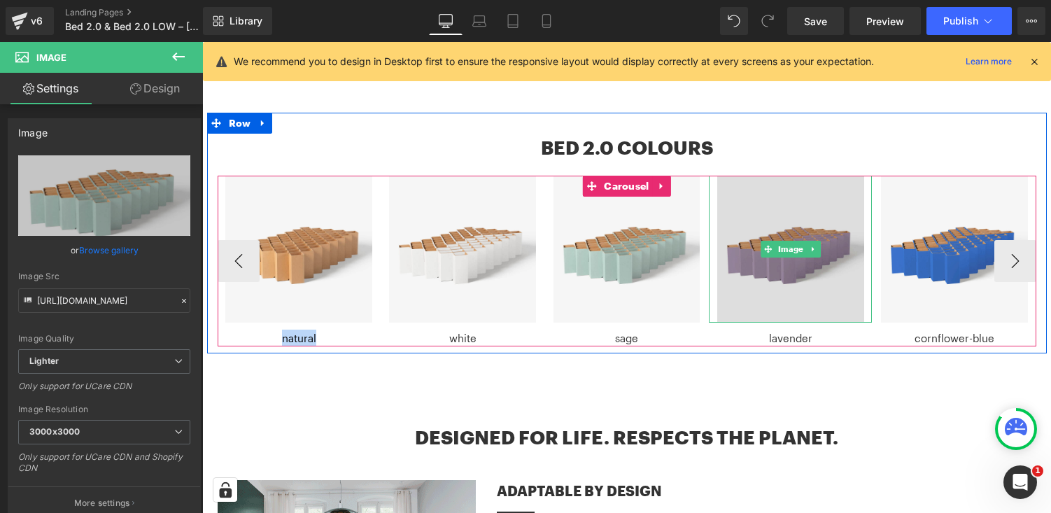
click at [782, 293] on img at bounding box center [790, 249] width 147 height 147
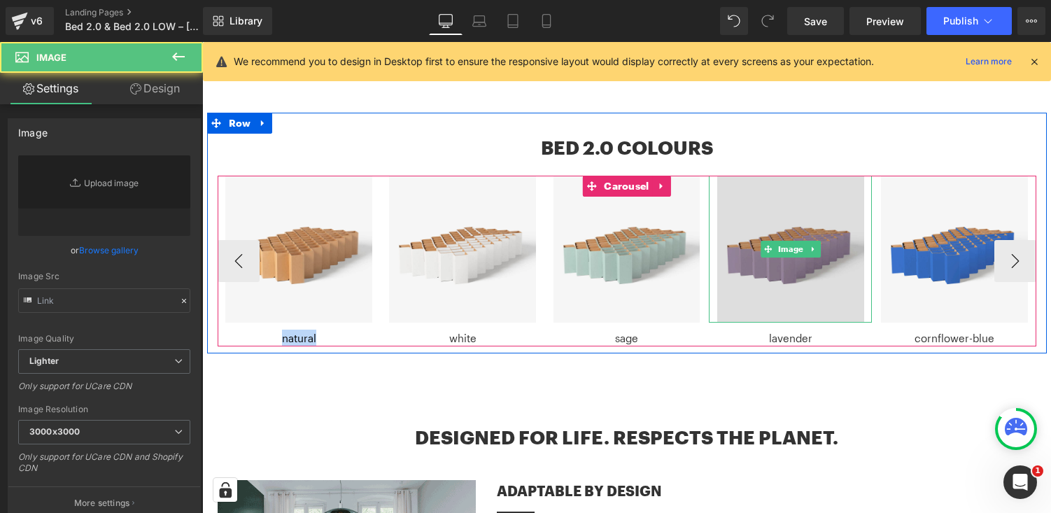
type input "[URL][DOMAIN_NAME]"
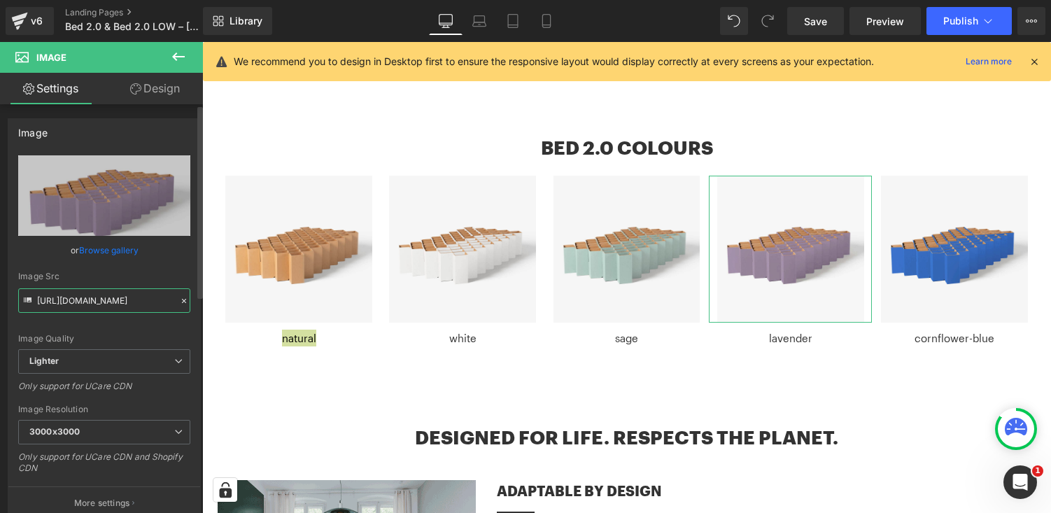
click at [134, 304] on input "[URL][DOMAIN_NAME]" at bounding box center [104, 300] width 172 height 24
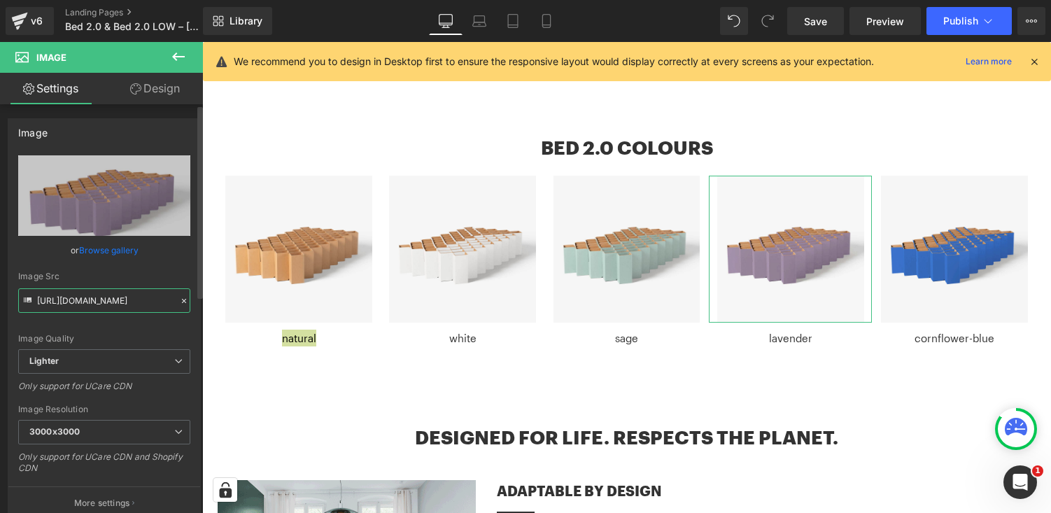
click at [134, 304] on input "[URL][DOMAIN_NAME]" at bounding box center [104, 300] width 172 height 24
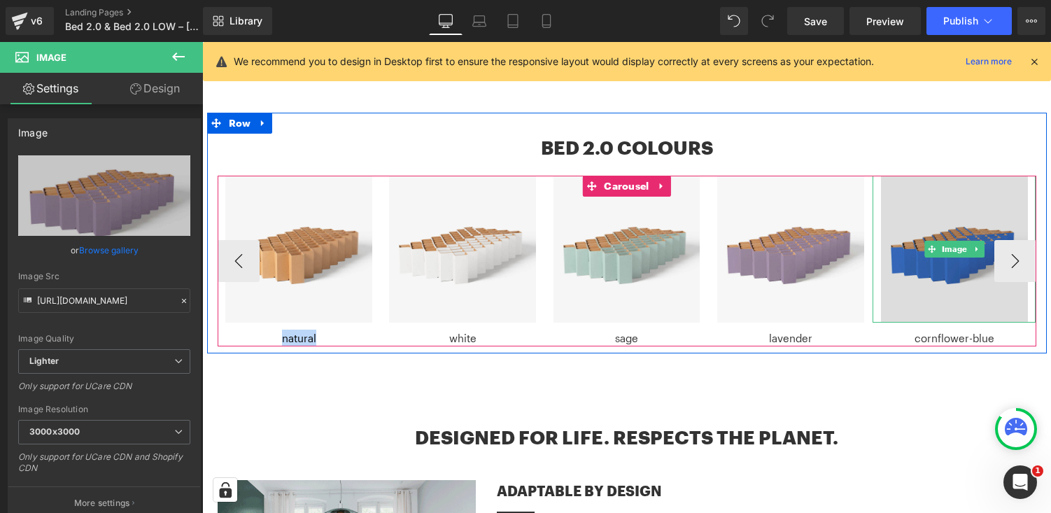
click at [941, 248] on img at bounding box center [954, 249] width 147 height 147
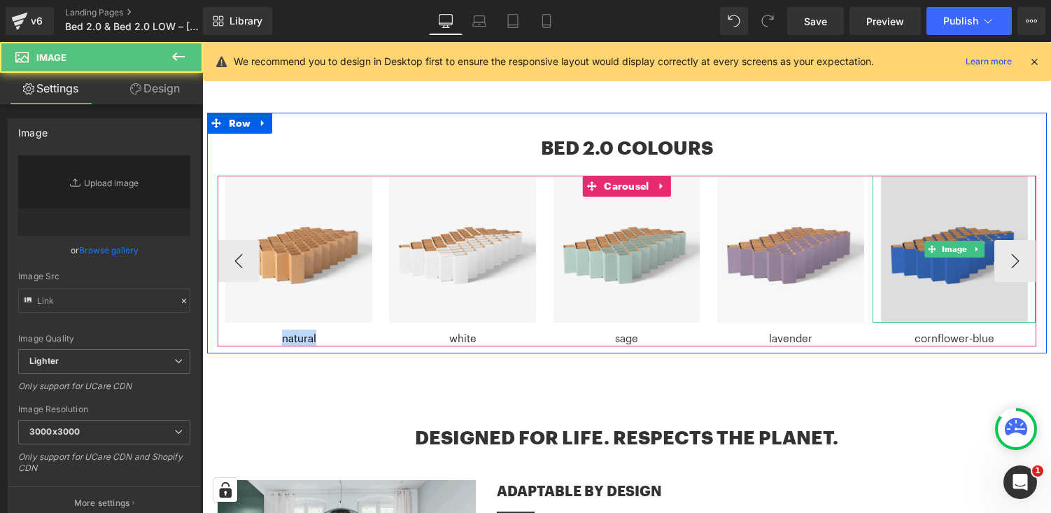
type input "[URL][DOMAIN_NAME]"
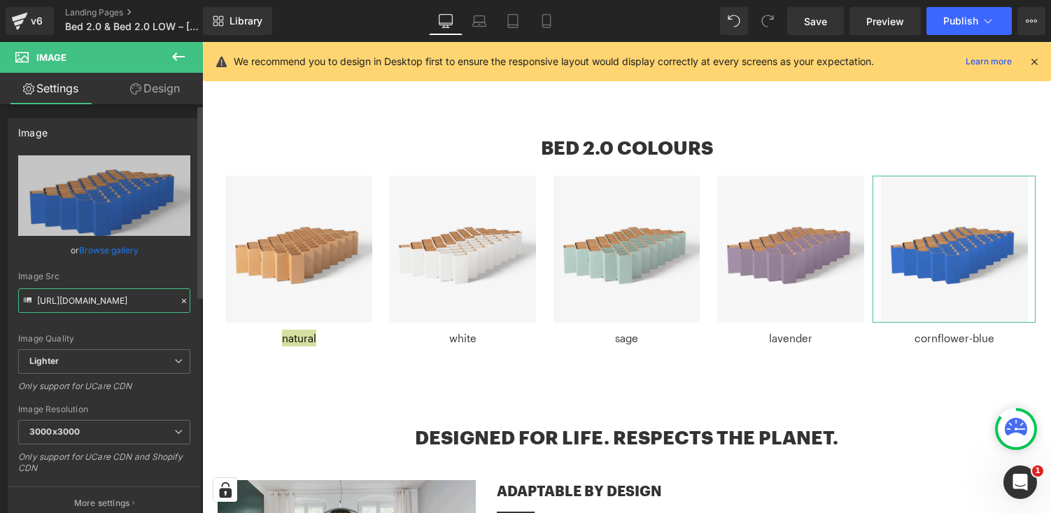
click at [120, 297] on input "[URL][DOMAIN_NAME]" at bounding box center [104, 300] width 172 height 24
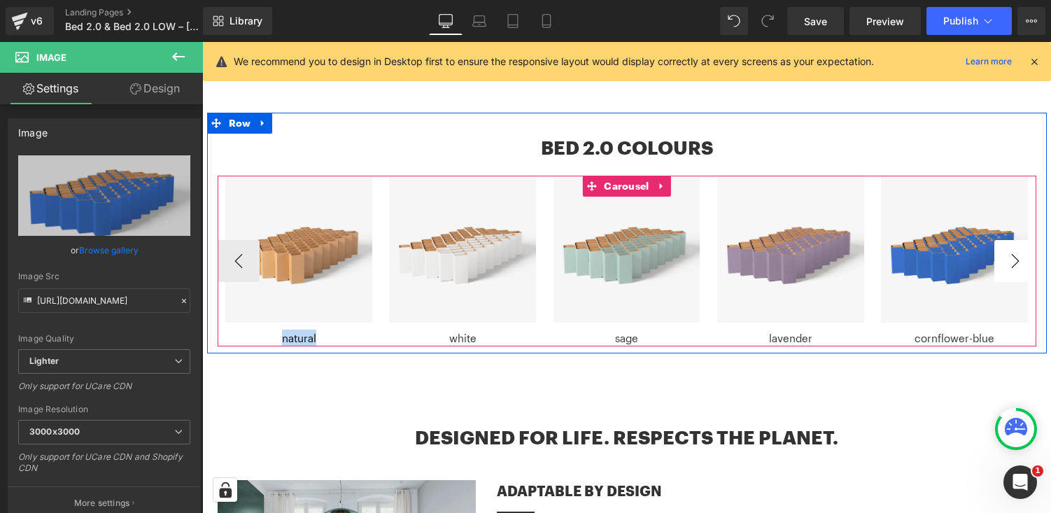
click at [1030, 252] on button "›" at bounding box center [1016, 261] width 42 height 42
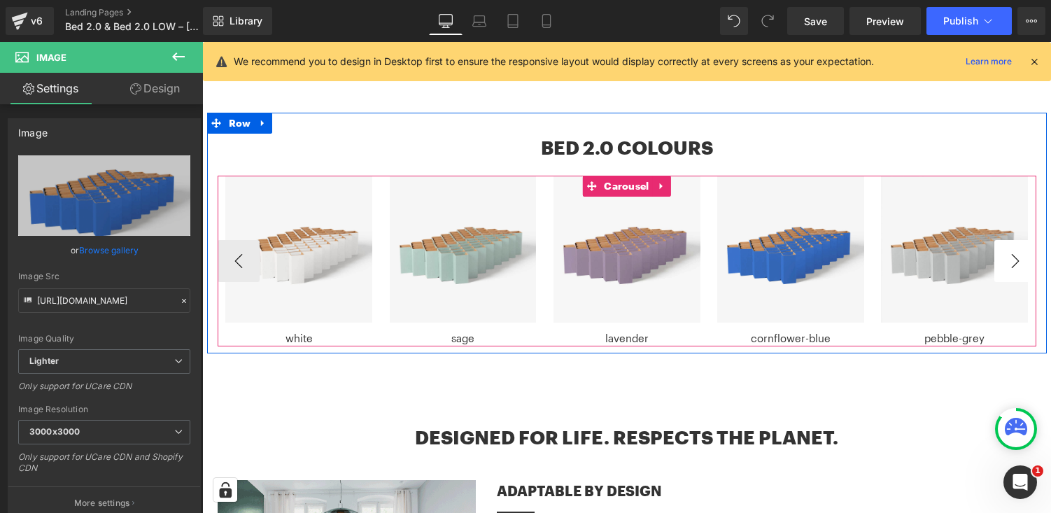
click at [1030, 252] on button "›" at bounding box center [1016, 261] width 42 height 42
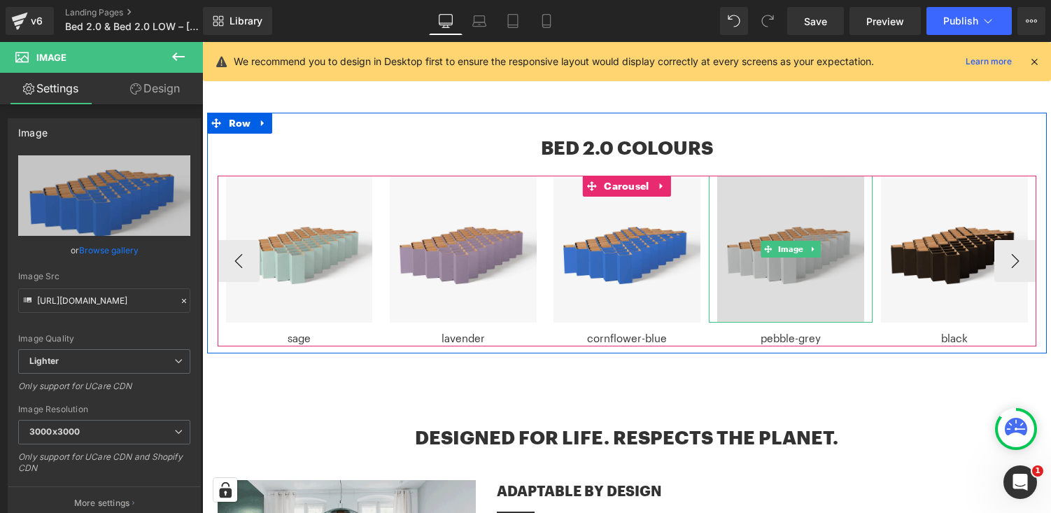
click at [790, 292] on img at bounding box center [790, 249] width 147 height 147
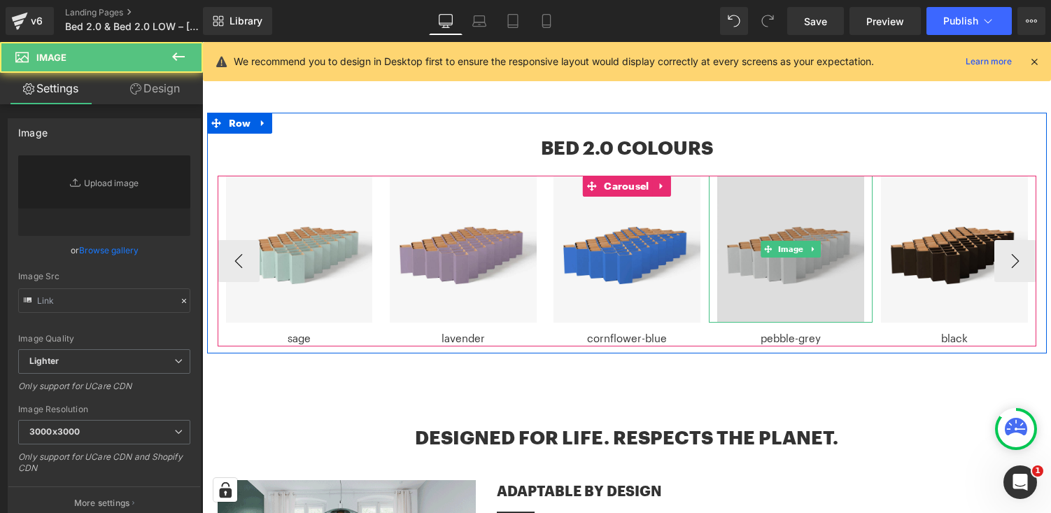
type input "[URL][DOMAIN_NAME]"
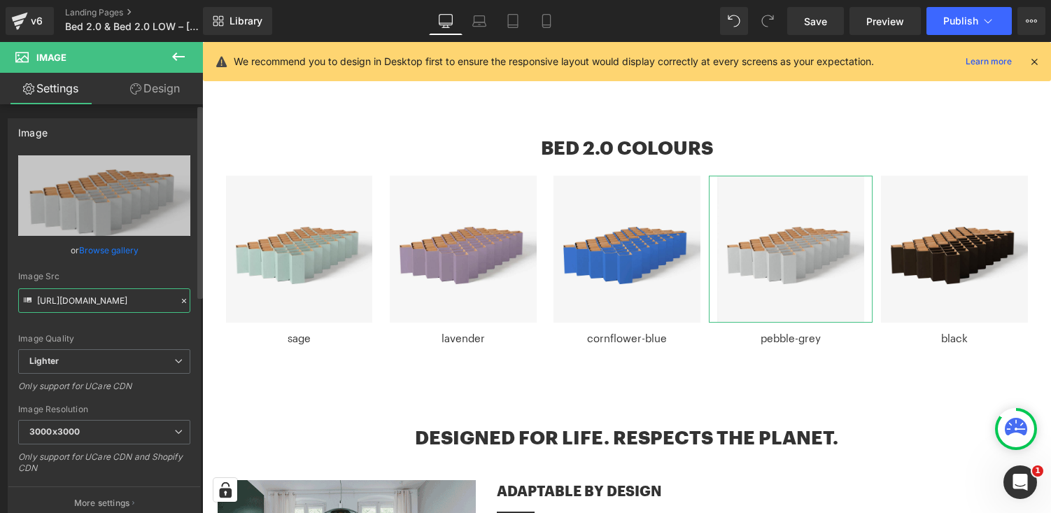
click at [96, 307] on input "[URL][DOMAIN_NAME]" at bounding box center [104, 300] width 172 height 24
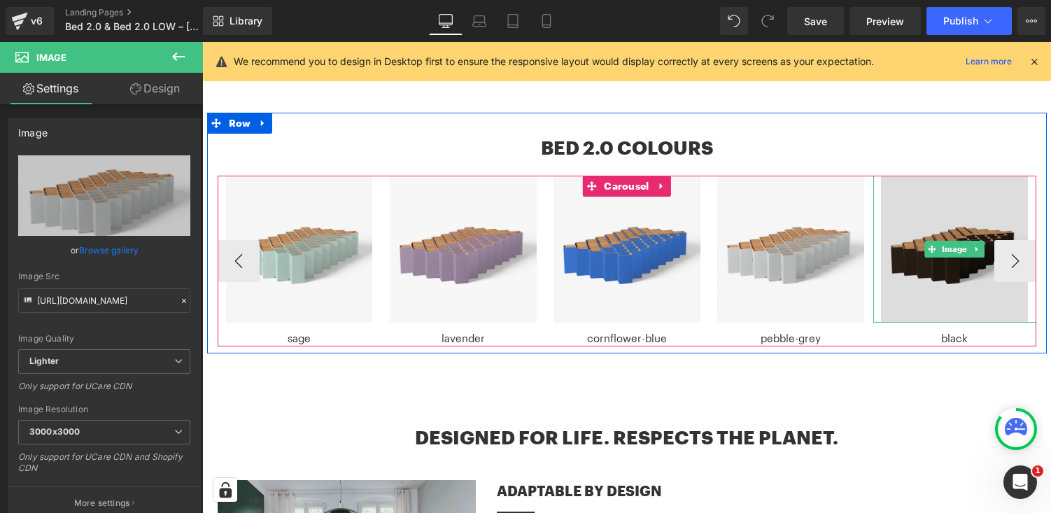
click at [923, 254] on img at bounding box center [954, 249] width 147 height 147
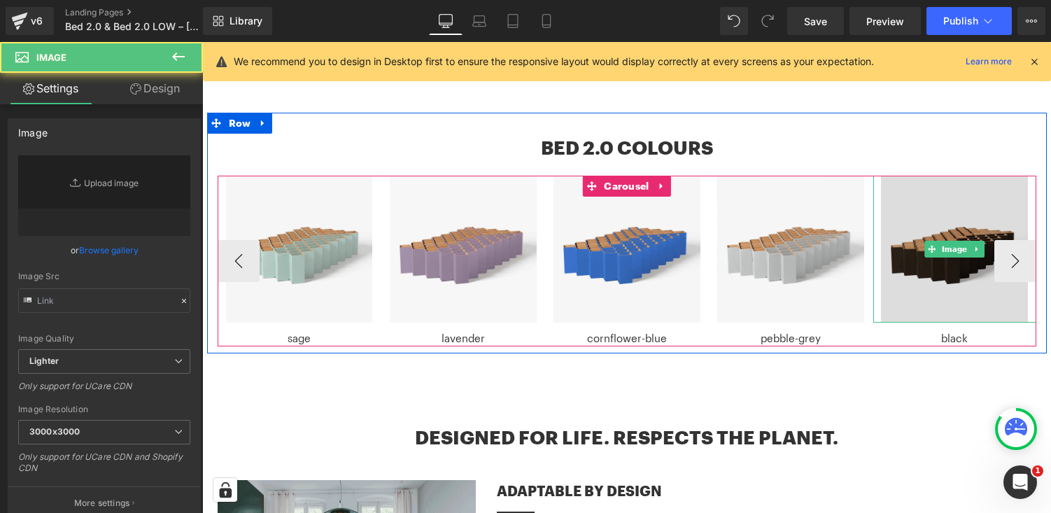
type input "[URL][DOMAIN_NAME][PERSON_NAME]"
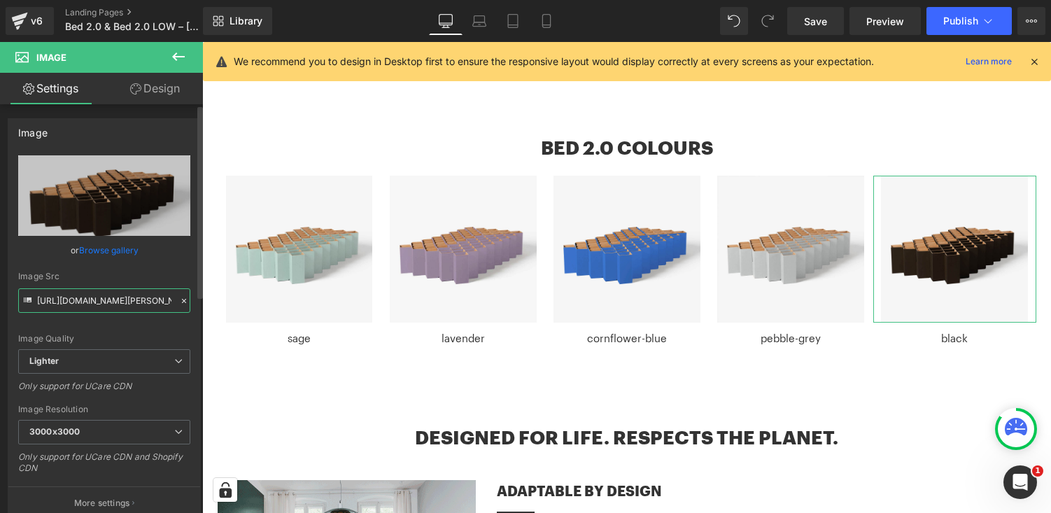
click at [103, 303] on input "[URL][DOMAIN_NAME][PERSON_NAME]" at bounding box center [104, 300] width 172 height 24
